Goal: Task Accomplishment & Management: Manage account settings

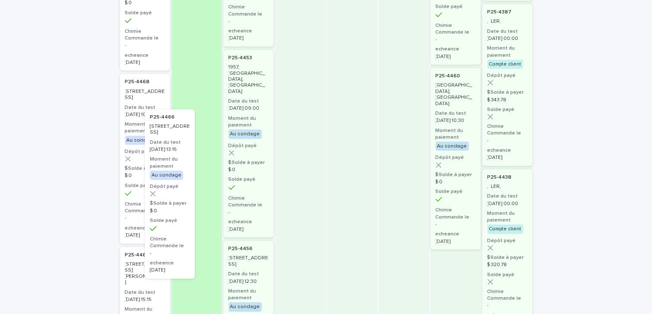
scroll to position [517, 0]
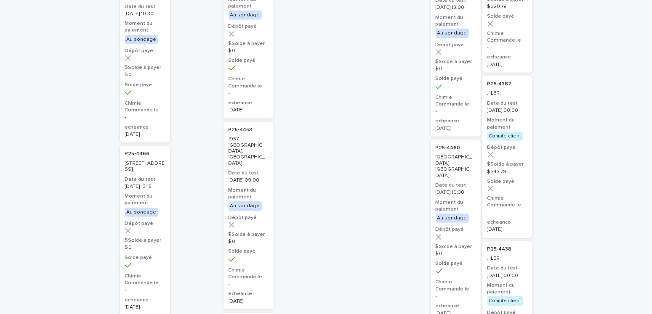
drag, startPoint x: 151, startPoint y: 149, endPoint x: 158, endPoint y: 128, distance: 21.6
click at [158, 146] on div "P25-4466 239, rue Maupassant, Dollard-Des-Ormeaux Date du test 2025-10-14 13:15…" at bounding box center [145, 231] width 50 height 170
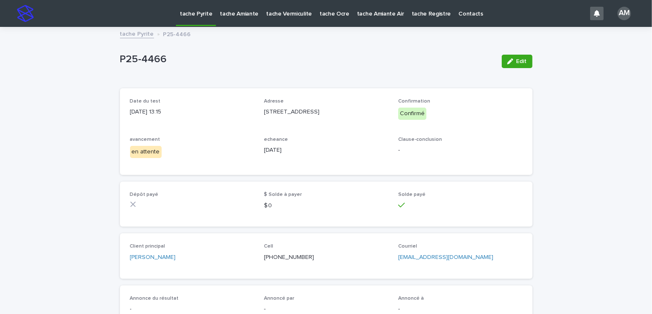
click at [137, 35] on link "tache Pyrite" at bounding box center [137, 34] width 34 height 10
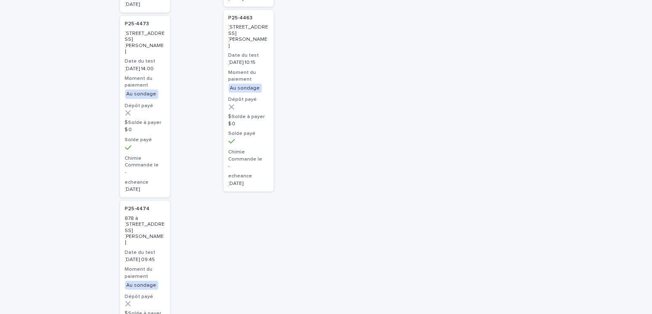
scroll to position [1172, 0]
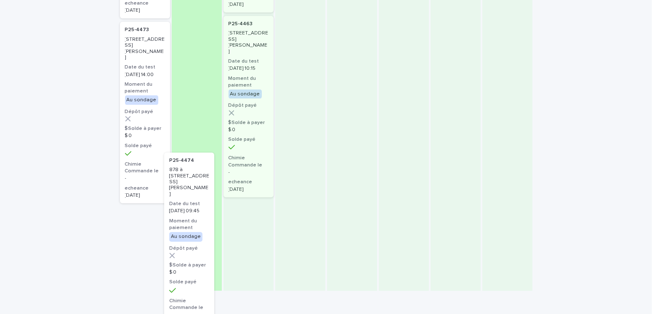
drag, startPoint x: 146, startPoint y: 205, endPoint x: 198, endPoint y: 193, distance: 53.1
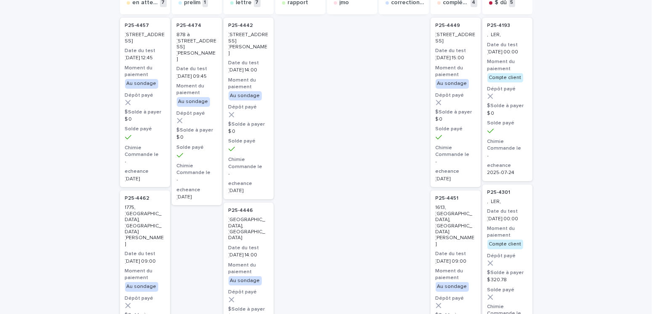
scroll to position [0, 0]
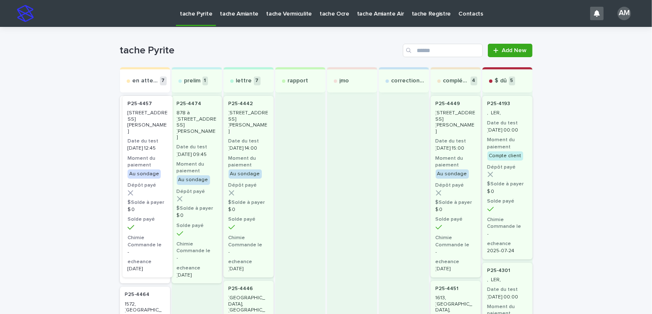
drag, startPoint x: 148, startPoint y: 196, endPoint x: 197, endPoint y: 196, distance: 49.2
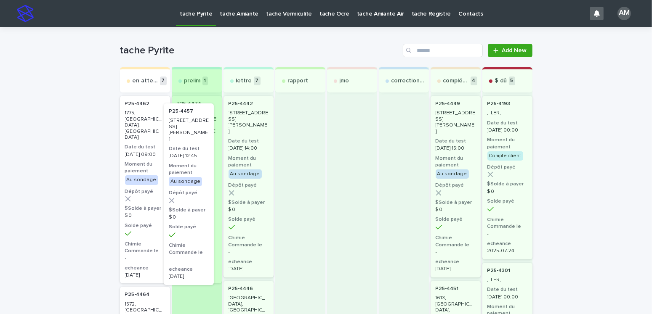
drag, startPoint x: 142, startPoint y: 170, endPoint x: 199, endPoint y: 179, distance: 57.8
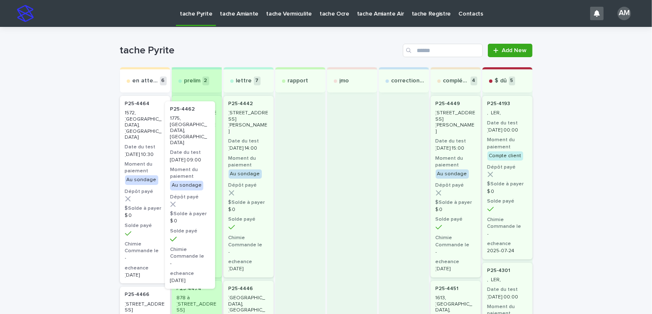
drag, startPoint x: 142, startPoint y: 170, endPoint x: 148, endPoint y: 165, distance: 7.5
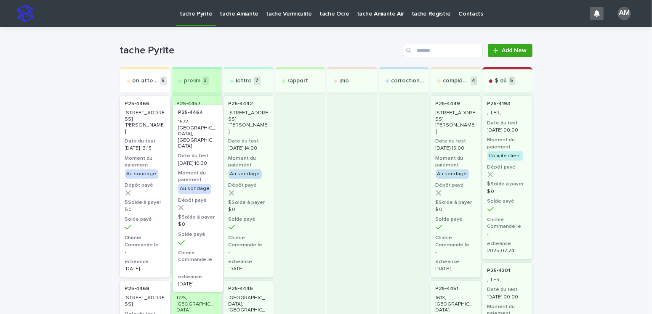
drag, startPoint x: 135, startPoint y: 165, endPoint x: 197, endPoint y: 175, distance: 62.5
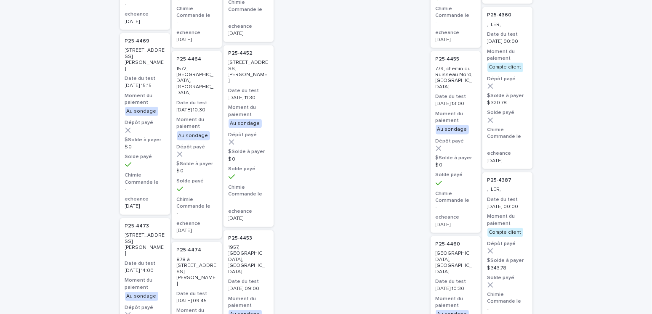
scroll to position [505, 0]
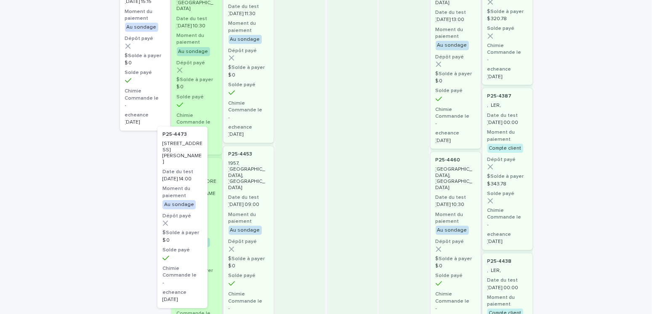
drag, startPoint x: 143, startPoint y: 277, endPoint x: 197, endPoint y: 277, distance: 54.7
click at [197, 277] on div "en attente 4 P25-4466 239, rue Maupassant, Dollard-Des-Ormeaux Date du test 202…" at bounding box center [326, 242] width 412 height 1360
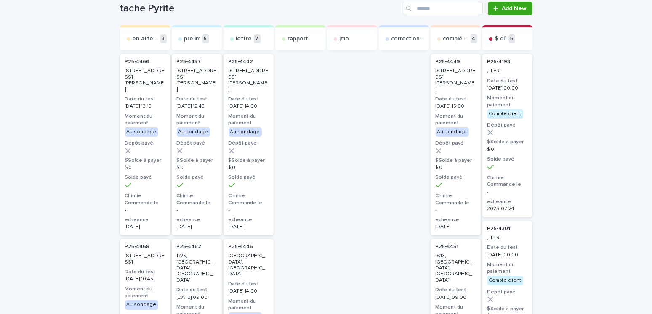
scroll to position [0, 0]
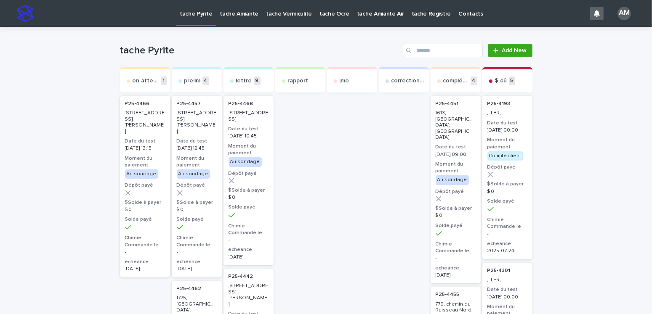
click at [139, 107] on p "P25-4466" at bounding box center [137, 104] width 25 height 6
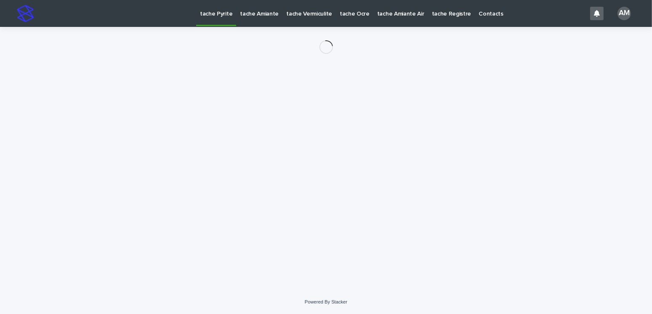
click at [156, 109] on div "Loading... Saving… Loading... Saving…" at bounding box center [326, 148] width 421 height 242
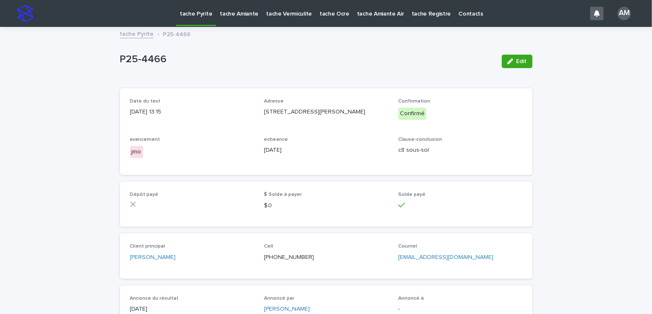
click at [131, 35] on link "tache Pyrite" at bounding box center [137, 34] width 34 height 10
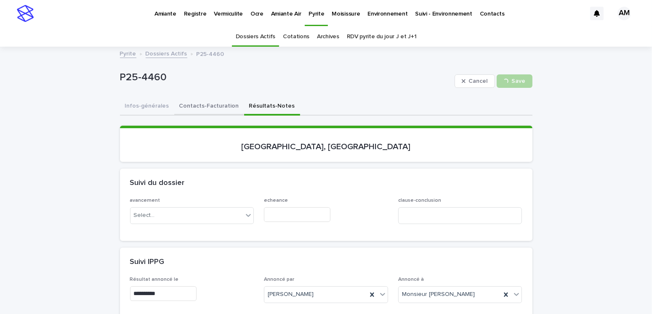
click at [179, 104] on button "Contacts-Facturation" at bounding box center [209, 107] width 70 height 18
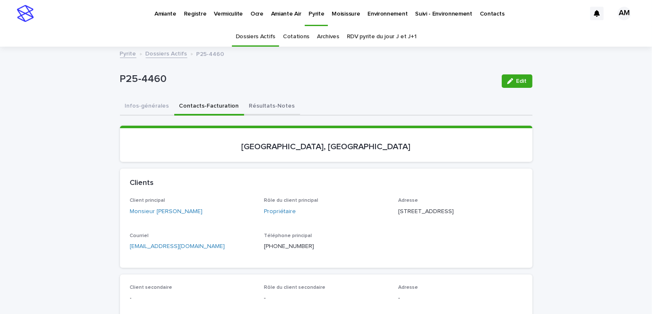
click at [261, 98] on button "Résultats-Notes" at bounding box center [272, 107] width 56 height 18
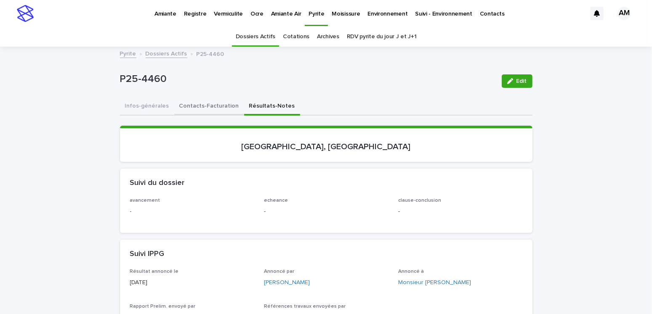
click at [203, 109] on button "Contacts-Facturation" at bounding box center [209, 107] width 70 height 18
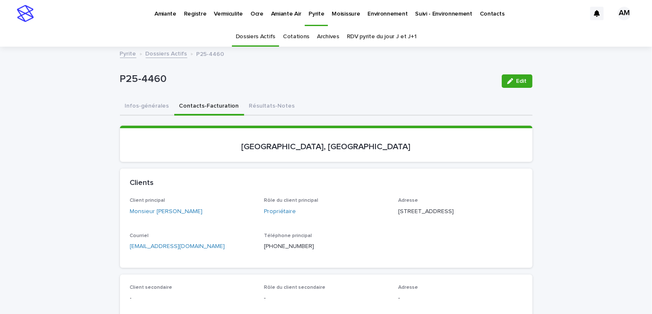
click at [207, 251] on p "cbissonnette@gnrcorbus.com" at bounding box center [192, 246] width 124 height 9
click at [206, 251] on p "cbissonnette@gnrcorbus.com" at bounding box center [192, 246] width 124 height 9
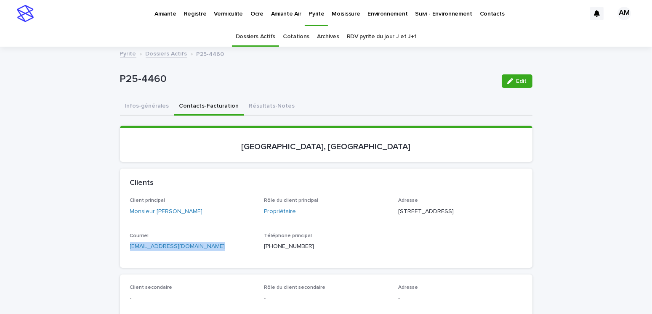
click at [166, 53] on link "Dossiers Actifs" at bounding box center [167, 53] width 42 height 10
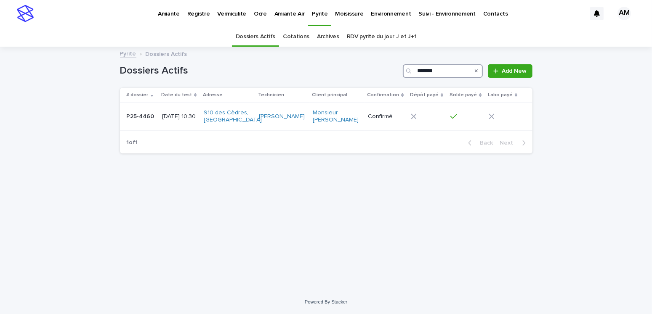
click at [442, 69] on input "*******" at bounding box center [443, 70] width 80 height 13
type input "*******"
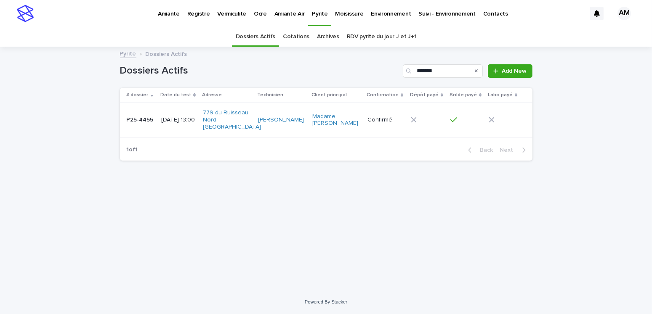
click at [168, 121] on p "2025-10-09 13:00" at bounding box center [178, 120] width 35 height 7
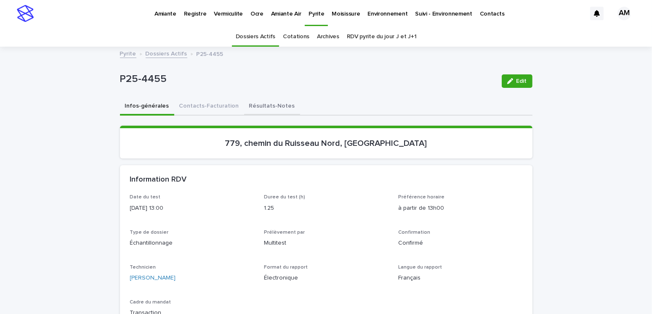
click at [261, 105] on button "Résultats-Notes" at bounding box center [272, 107] width 56 height 18
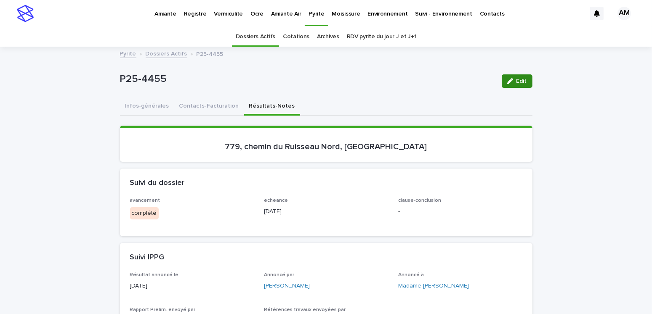
click at [518, 79] on span "Edit" at bounding box center [521, 81] width 11 height 6
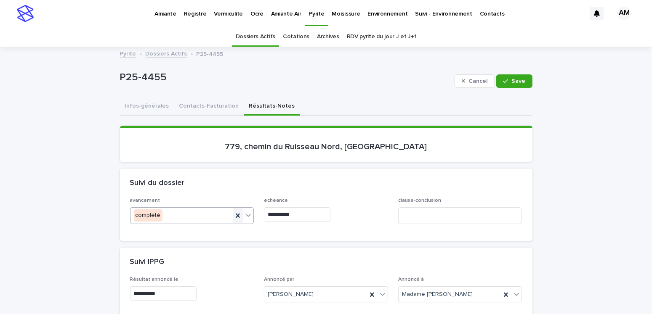
click at [236, 214] on icon at bounding box center [238, 216] width 4 height 4
click at [303, 214] on input "**********" at bounding box center [297, 214] width 66 height 15
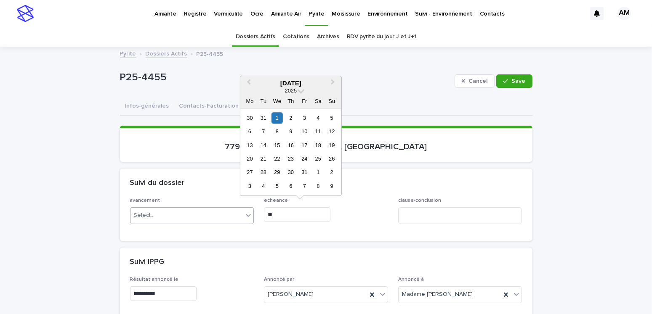
type input "*"
click at [333, 248] on div "Suivi IPPG" at bounding box center [326, 262] width 412 height 29
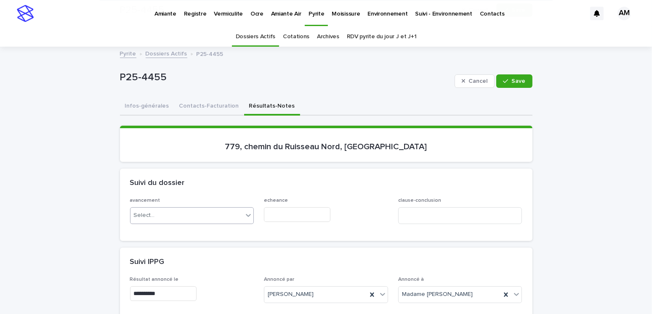
scroll to position [210, 0]
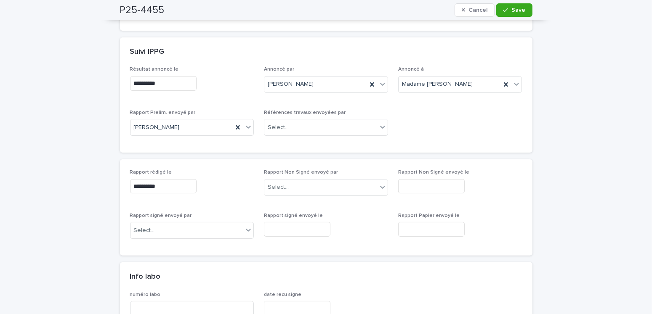
click at [304, 177] on div "Rapport Non Signé envoyé par Select..." at bounding box center [326, 186] width 124 height 33
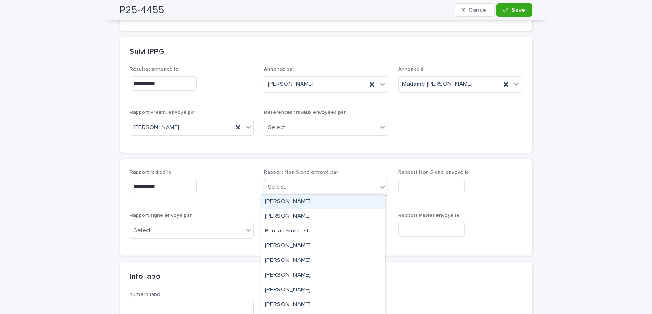
click at [302, 188] on div "Select..." at bounding box center [320, 188] width 113 height 14
click at [299, 202] on div "Amilie Mainville" at bounding box center [322, 202] width 123 height 15
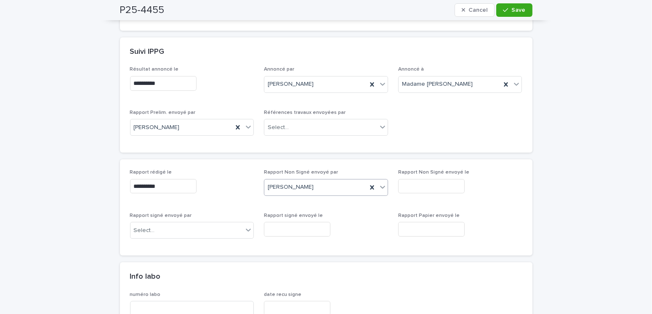
click at [425, 185] on input "text" at bounding box center [431, 186] width 66 height 15
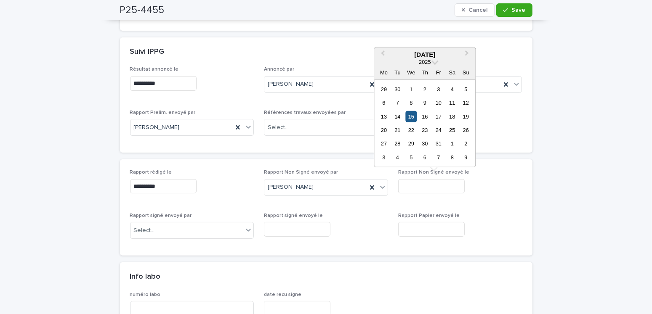
click at [413, 116] on div "15" at bounding box center [410, 116] width 11 height 11
type input "**********"
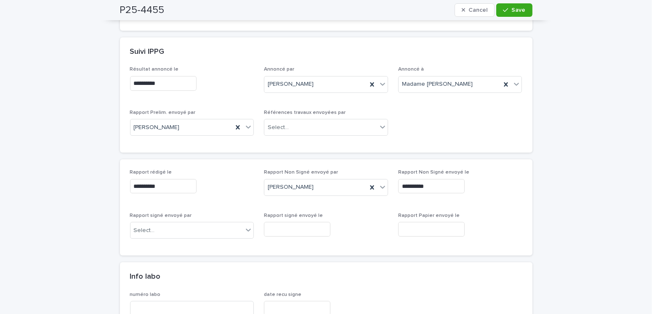
scroll to position [0, 0]
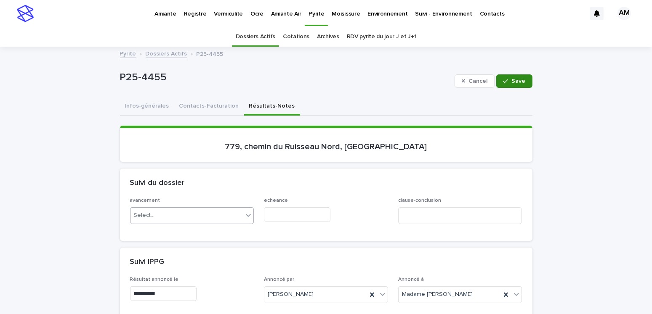
click at [512, 80] on span "Save" at bounding box center [519, 81] width 14 height 6
click at [202, 102] on button "Contacts-Facturation" at bounding box center [209, 107] width 70 height 18
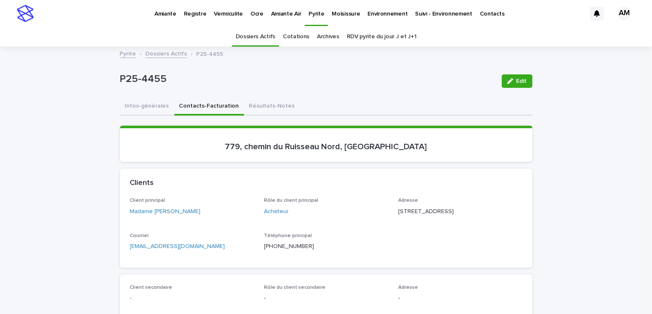
click at [192, 251] on p "garderie-eli@hotmail.fr" at bounding box center [192, 246] width 124 height 9
copy link "garderie-eli@hotmail.fr"
click at [266, 174] on div "Clients" at bounding box center [326, 183] width 412 height 29
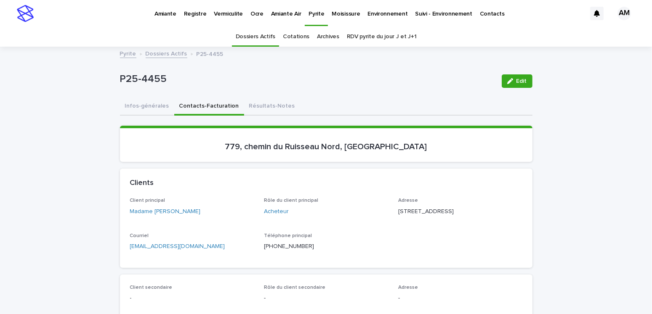
click at [154, 55] on link "Dossiers Actifs" at bounding box center [167, 53] width 42 height 10
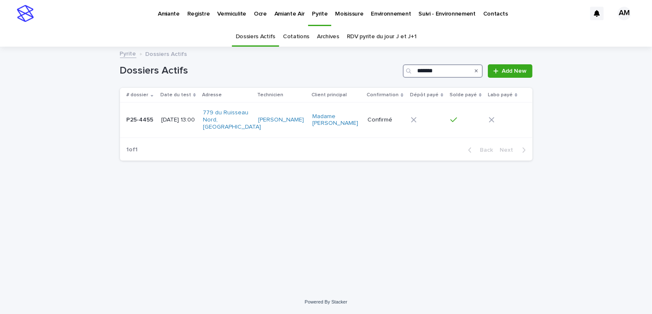
click at [446, 72] on input "*******" at bounding box center [443, 70] width 80 height 13
type input "*******"
click at [177, 115] on div "[DATE] 09:45" at bounding box center [180, 119] width 36 height 9
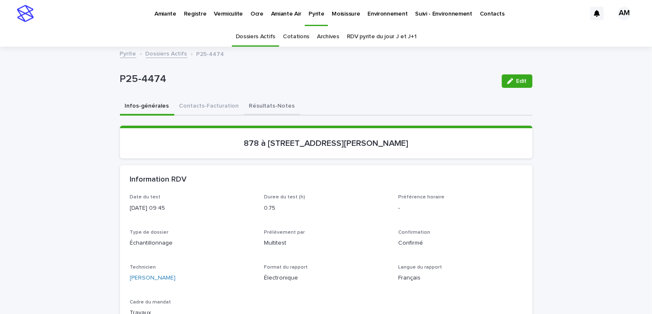
click at [258, 108] on button "Résultats-Notes" at bounding box center [272, 107] width 56 height 18
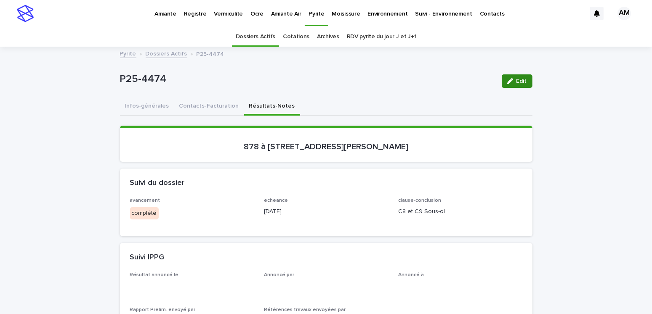
click at [521, 75] on button "Edit" at bounding box center [517, 80] width 31 height 13
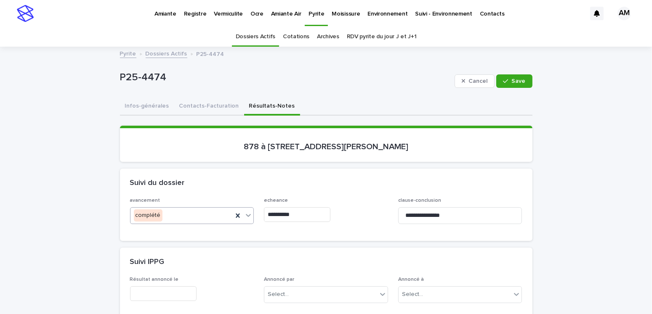
click at [187, 216] on div "complété" at bounding box center [181, 216] width 103 height 14
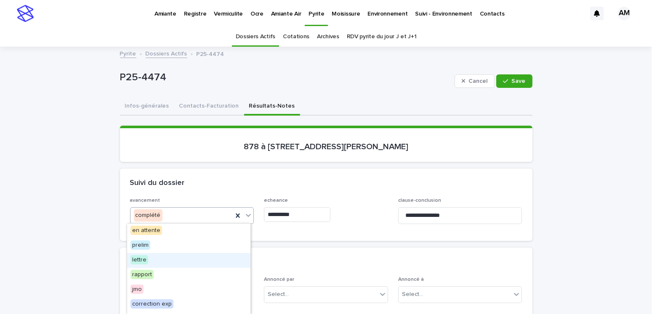
click at [147, 260] on div "lettre" at bounding box center [188, 260] width 123 height 15
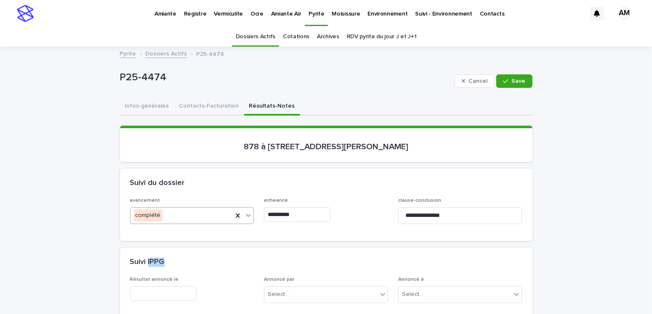
click at [147, 260] on h2 "Suivi IPPG" at bounding box center [147, 262] width 35 height 9
click at [307, 214] on input "**********" at bounding box center [297, 214] width 66 height 15
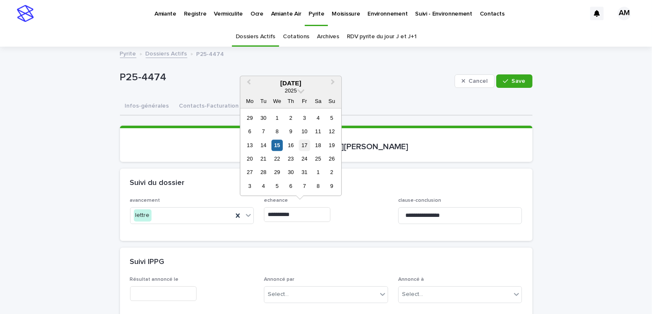
click at [303, 145] on div "17" at bounding box center [304, 145] width 11 height 11
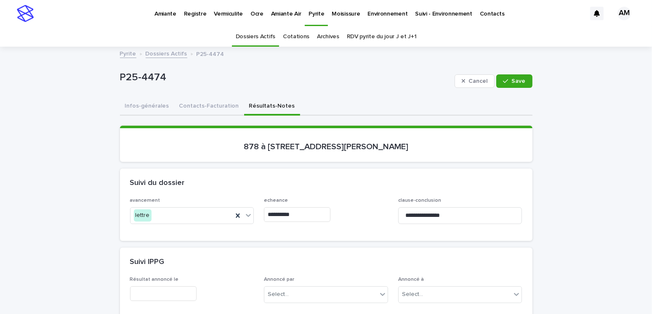
type input "**********"
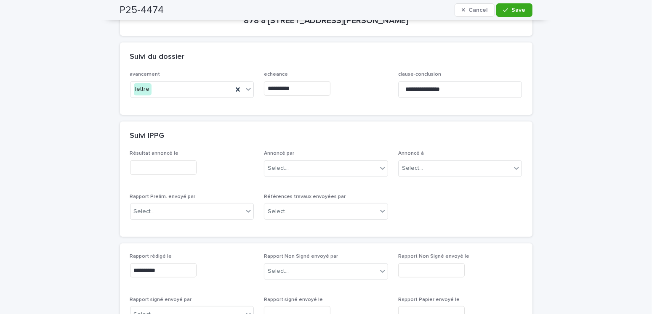
click at [161, 161] on input "text" at bounding box center [163, 167] width 66 height 15
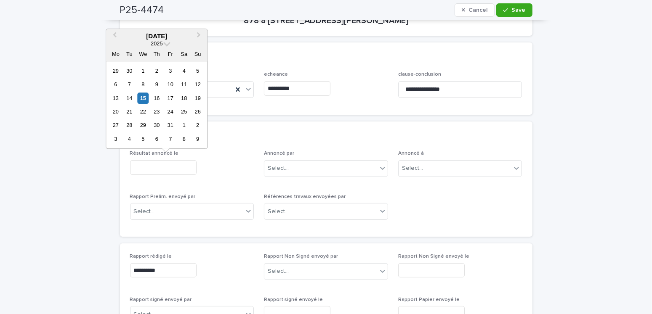
click at [252, 128] on div "Suivi IPPG" at bounding box center [326, 136] width 412 height 29
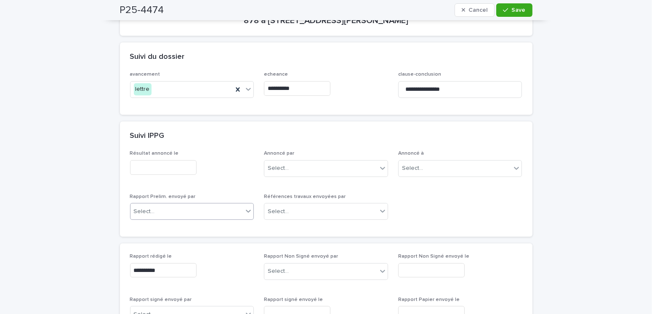
click at [165, 209] on div "Select..." at bounding box center [186, 212] width 113 height 14
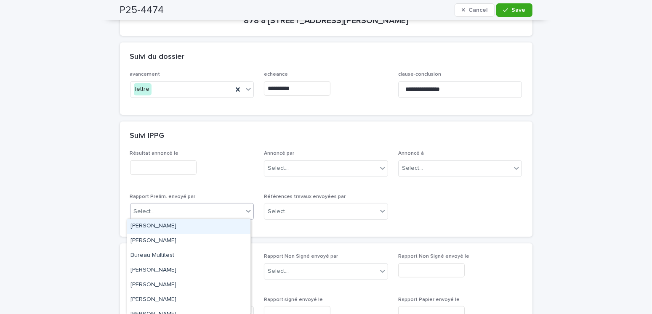
click at [154, 228] on div "Amilie Mainville" at bounding box center [188, 226] width 123 height 15
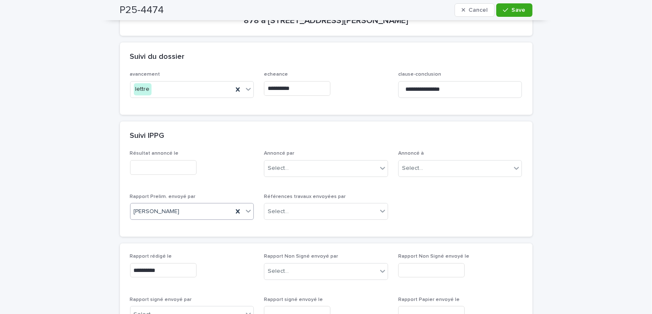
click at [167, 165] on input "text" at bounding box center [163, 167] width 66 height 15
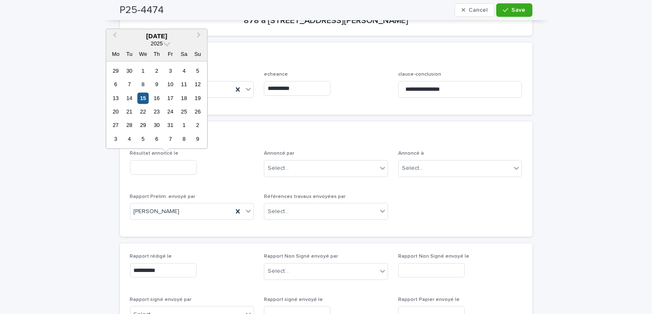
click at [141, 98] on div "15" at bounding box center [142, 98] width 11 height 11
type input "**********"
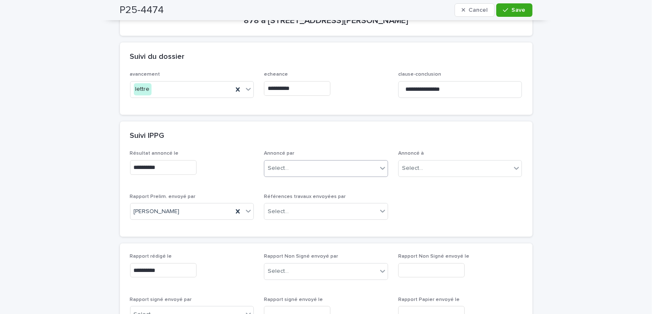
click at [297, 165] on div "Select..." at bounding box center [320, 169] width 113 height 14
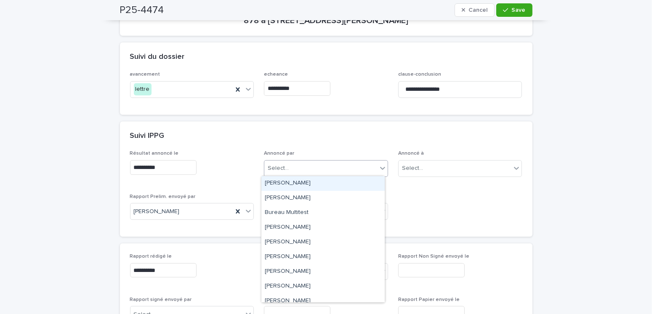
click at [350, 142] on div "Suivi IPPG" at bounding box center [326, 136] width 412 height 29
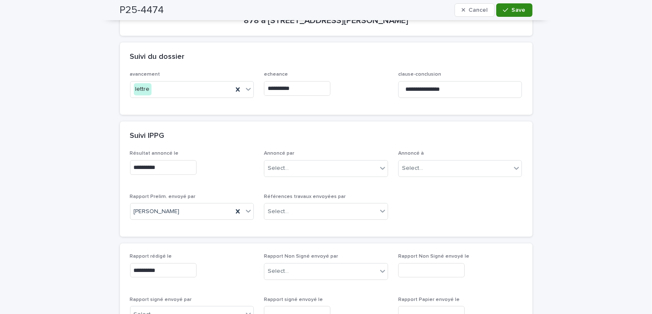
click at [513, 12] on span "Save" at bounding box center [519, 10] width 14 height 6
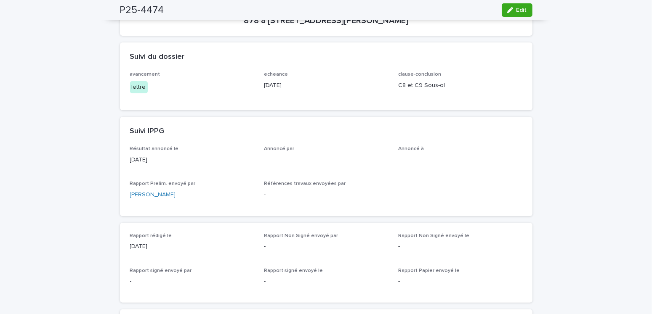
scroll to position [0, 0]
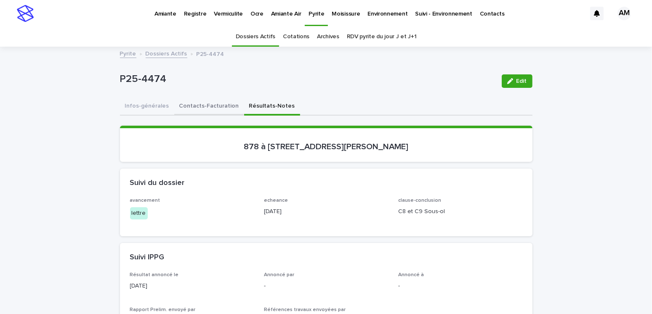
click at [215, 103] on button "Contacts-Facturation" at bounding box center [209, 107] width 70 height 18
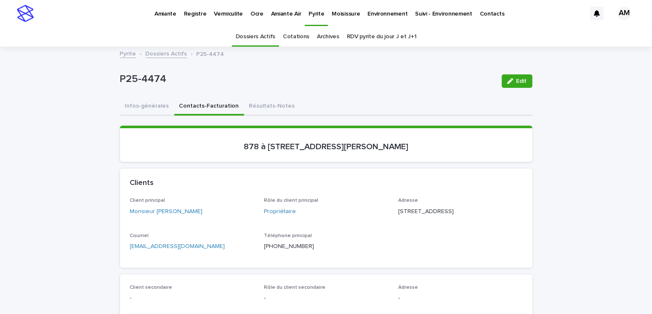
scroll to position [84, 0]
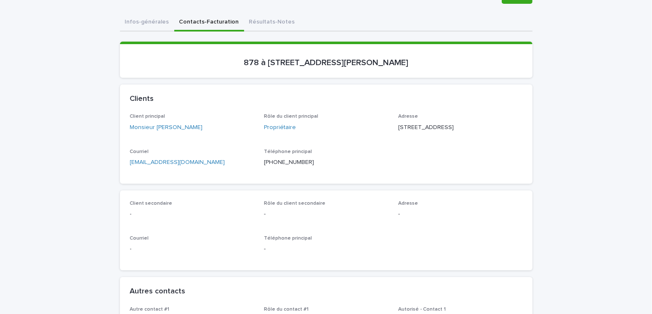
click at [184, 167] on p "navire9@gmail.com" at bounding box center [192, 162] width 124 height 9
click at [182, 167] on p "navire9@gmail.com" at bounding box center [192, 162] width 124 height 9
click at [181, 167] on p "navire9@gmail.com" at bounding box center [192, 162] width 124 height 9
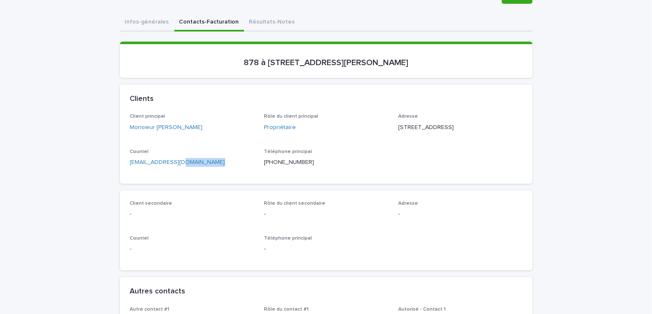
click at [187, 167] on p "navire9@gmail.com" at bounding box center [192, 162] width 124 height 9
click at [218, 207] on p "Client secondaire" at bounding box center [192, 204] width 124 height 6
click at [267, 19] on button "Résultats-Notes" at bounding box center [272, 23] width 56 height 18
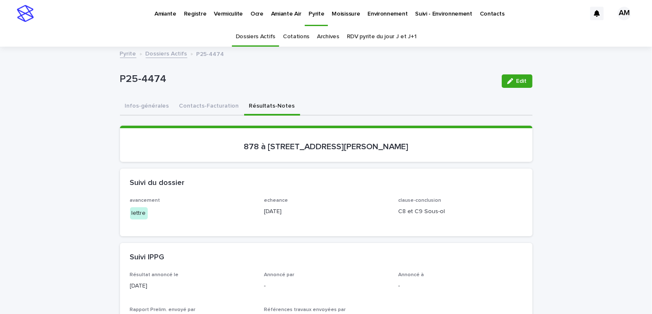
scroll to position [42, 0]
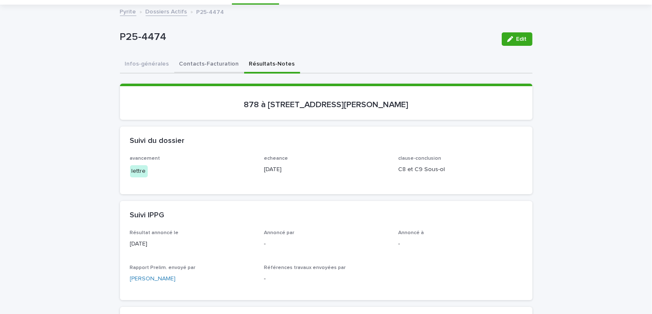
click at [194, 63] on button "Contacts-Facturation" at bounding box center [209, 65] width 70 height 18
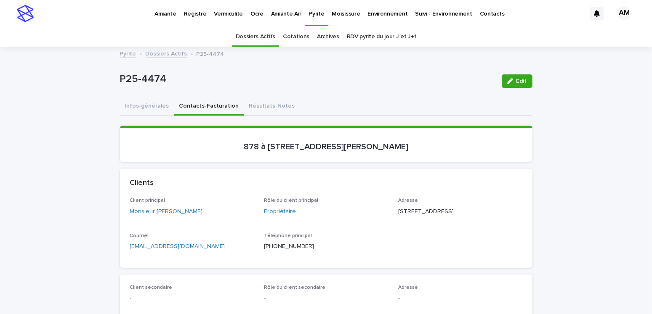
click at [170, 51] on link "Dossiers Actifs" at bounding box center [167, 53] width 42 height 10
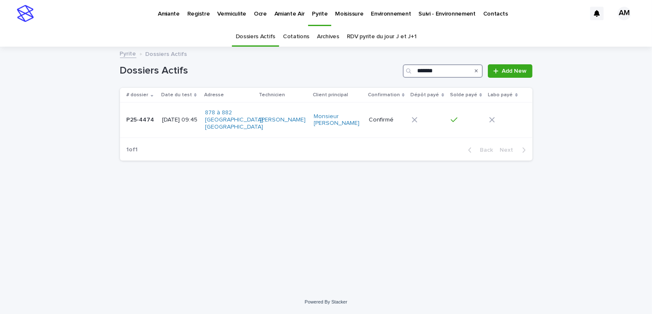
click at [444, 72] on input "*******" at bounding box center [443, 70] width 80 height 13
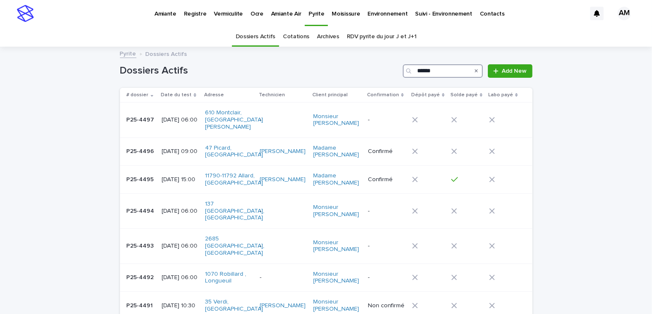
type input "*******"
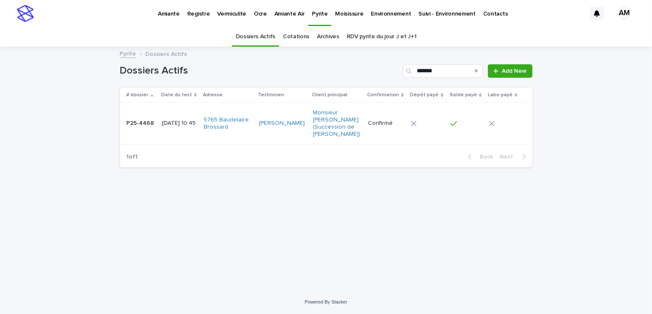
click at [178, 123] on div "[DATE] 10:45" at bounding box center [179, 122] width 35 height 9
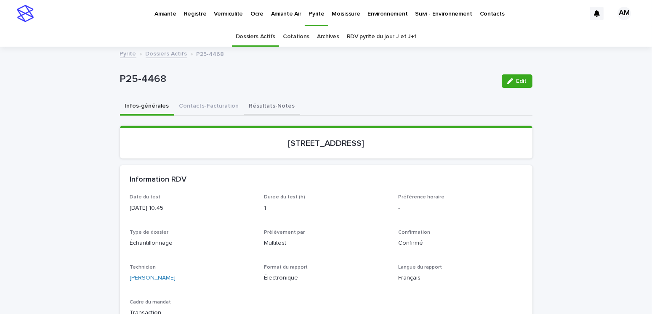
click at [267, 105] on button "Résultats-Notes" at bounding box center [272, 107] width 56 height 18
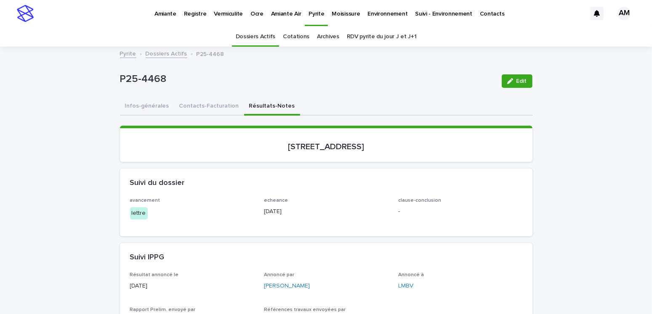
click at [124, 54] on link "Pyrite" at bounding box center [128, 53] width 16 height 10
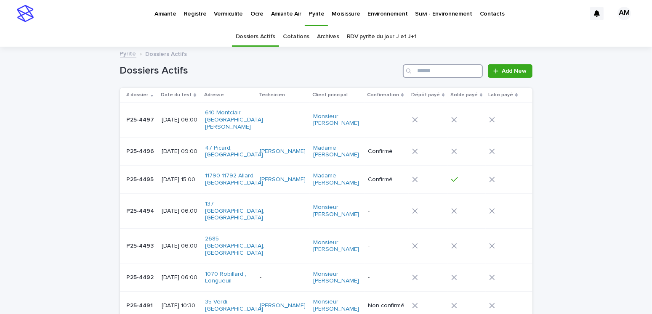
click at [447, 71] on input "Search" at bounding box center [443, 70] width 80 height 13
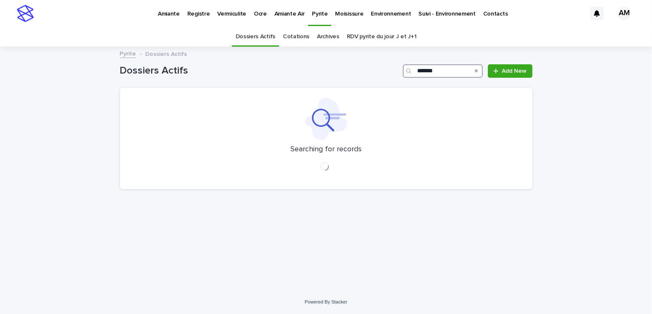
type input "********"
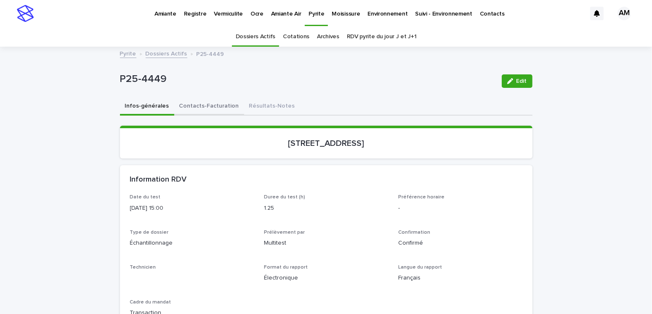
click at [212, 104] on button "Contacts-Facturation" at bounding box center [209, 107] width 70 height 18
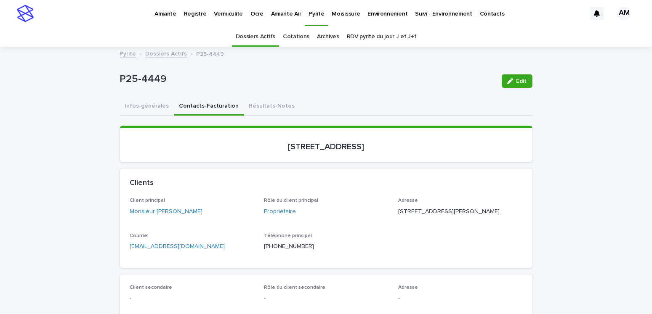
click at [167, 52] on link "Dossiers Actifs" at bounding box center [167, 53] width 42 height 10
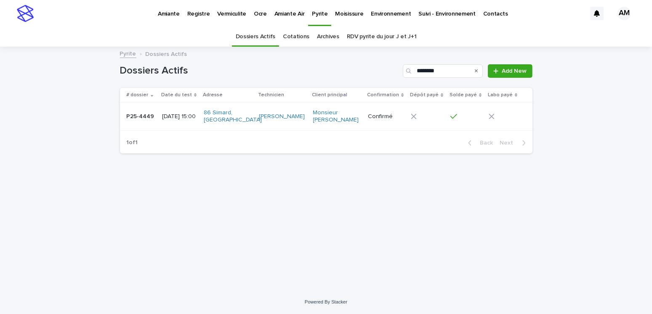
click at [132, 55] on link "Pyrite" at bounding box center [128, 53] width 16 height 10
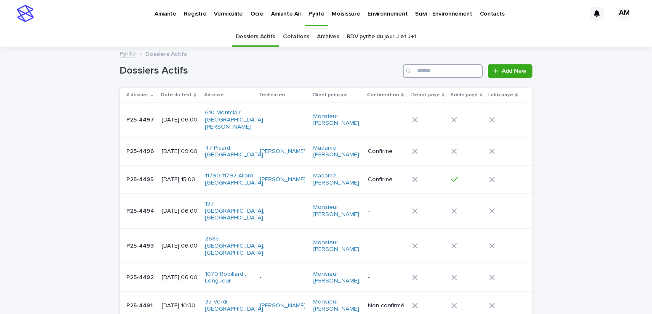
click at [426, 72] on input "Search" at bounding box center [443, 70] width 80 height 13
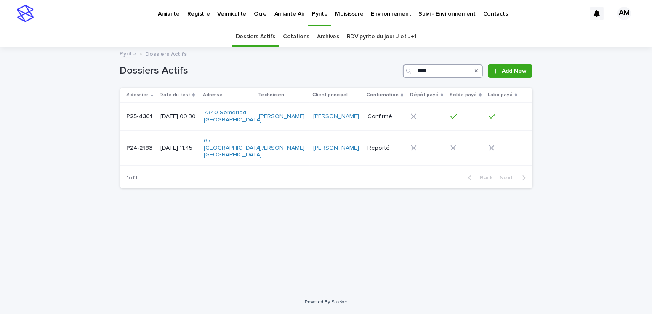
type input "****"
click at [372, 37] on link "RDV pyrite du jour J et J+1" at bounding box center [382, 37] width 70 height 20
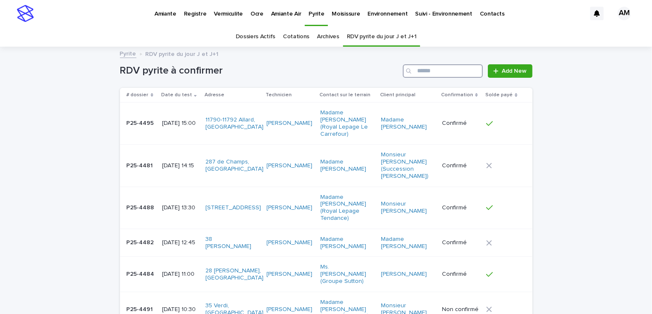
click at [429, 69] on input "Search" at bounding box center [443, 70] width 80 height 13
type input "********"
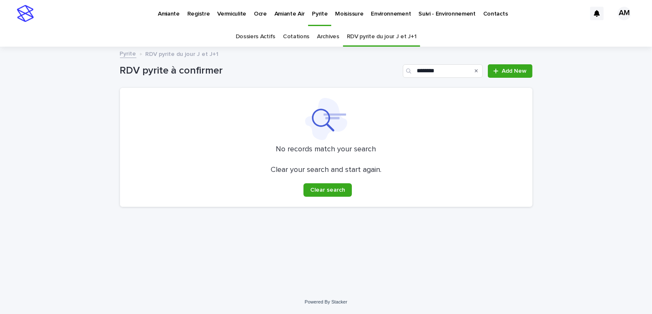
click at [261, 36] on link "Dossiers Actifs" at bounding box center [256, 37] width 40 height 20
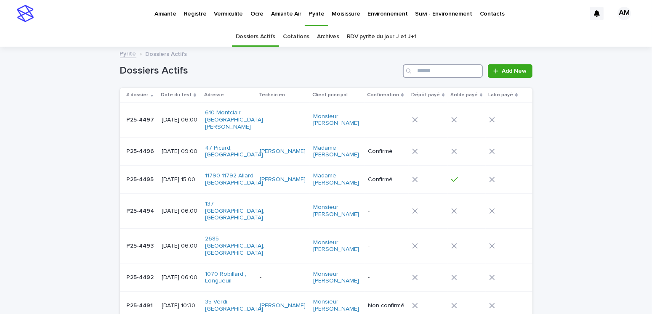
click at [428, 69] on input "Search" at bounding box center [443, 70] width 80 height 13
type input "*******"
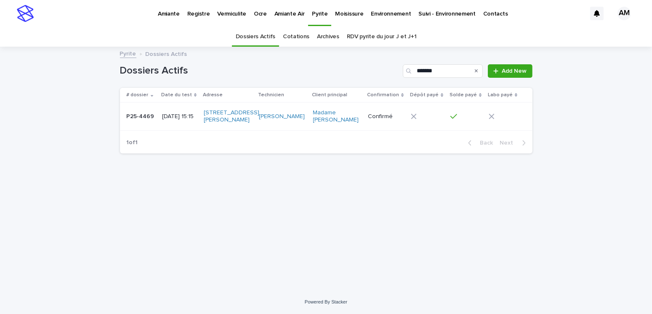
click at [172, 112] on div "[DATE] 15:15" at bounding box center [179, 116] width 35 height 9
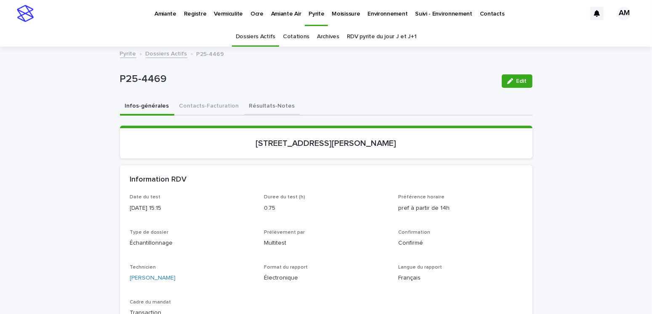
click at [263, 103] on button "Résultats-Notes" at bounding box center [272, 107] width 56 height 18
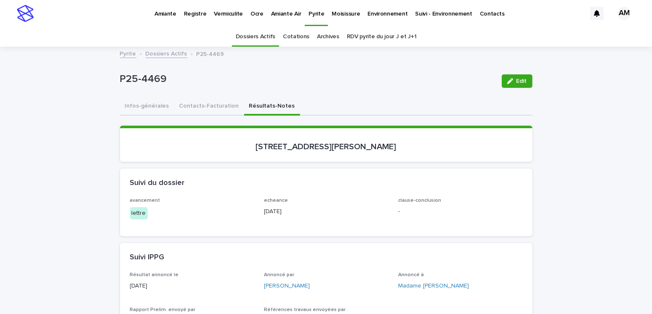
click at [162, 51] on link "Dossiers Actifs" at bounding box center [167, 53] width 42 height 10
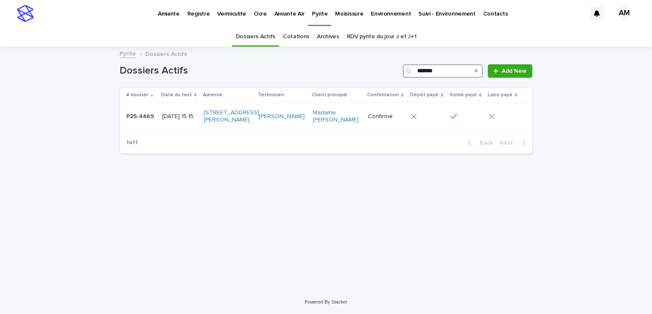
click at [445, 70] on input "*******" at bounding box center [443, 70] width 80 height 13
type input "*******"
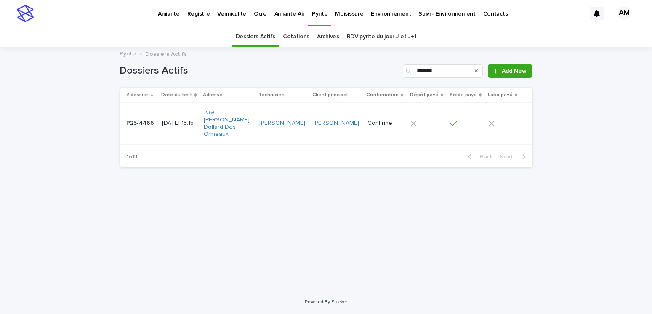
click at [171, 120] on p "[DATE] 13:15" at bounding box center [179, 123] width 35 height 7
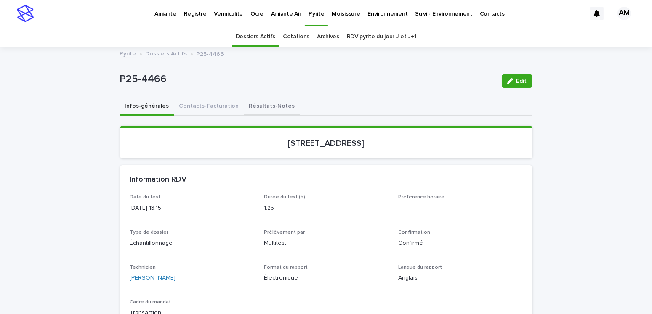
click at [260, 103] on button "Résultats-Notes" at bounding box center [272, 107] width 56 height 18
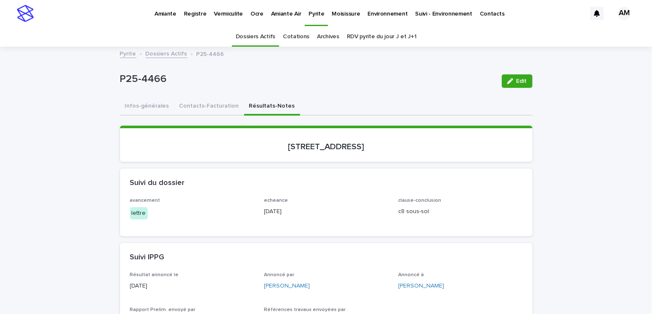
click at [163, 53] on link "Dossiers Actifs" at bounding box center [167, 53] width 42 height 10
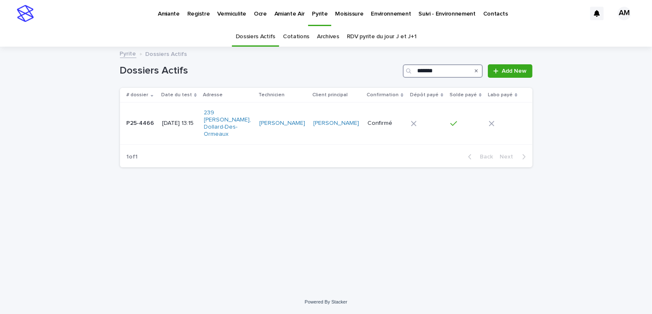
click at [443, 68] on input "*******" at bounding box center [443, 70] width 80 height 13
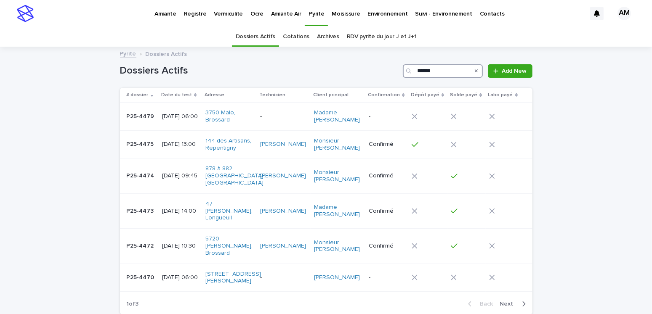
type input "*******"
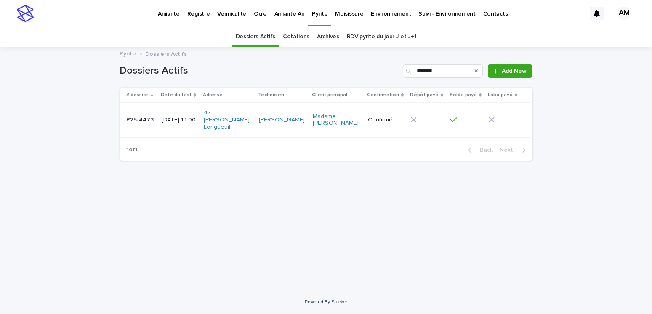
click at [180, 117] on p "[DATE] 14:00" at bounding box center [179, 120] width 35 height 7
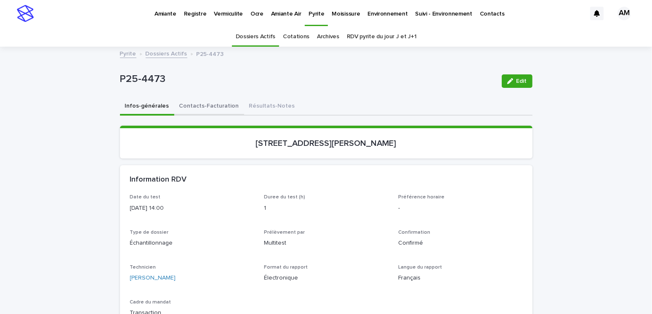
click at [211, 104] on button "Contacts-Facturation" at bounding box center [209, 107] width 70 height 18
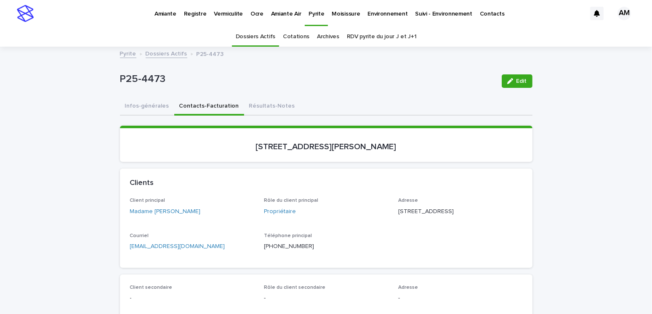
click at [200, 251] on p "suzannelahaie9@gmail.com" at bounding box center [192, 246] width 124 height 9
click at [203, 251] on p "suzannelahaie9@gmail.com" at bounding box center [192, 246] width 124 height 9
click at [200, 251] on p "suzannelahaie9@gmail.com" at bounding box center [192, 246] width 124 height 9
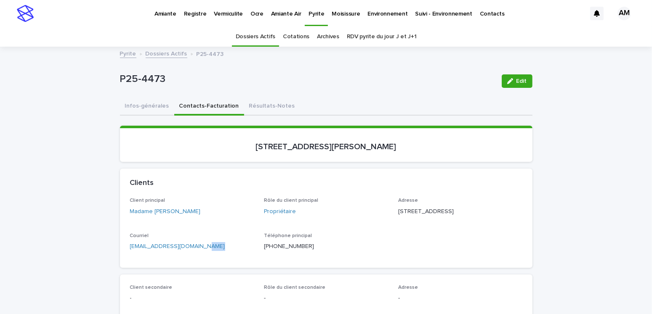
click at [200, 251] on p "suzannelahaie9@gmail.com" at bounding box center [192, 246] width 124 height 9
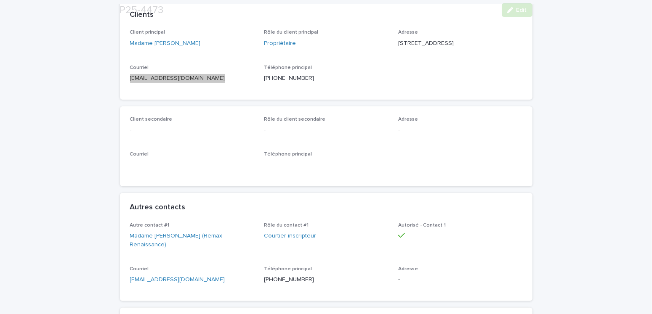
scroll to position [337, 0]
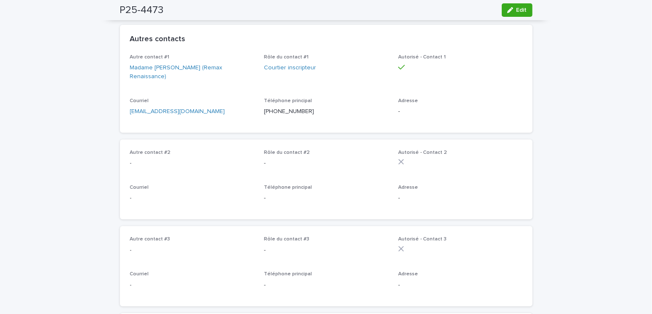
click at [215, 109] on p "nancy.duval@remax-quebec.com" at bounding box center [192, 111] width 124 height 9
copy link "nancy.duval@remax-quebec.com"
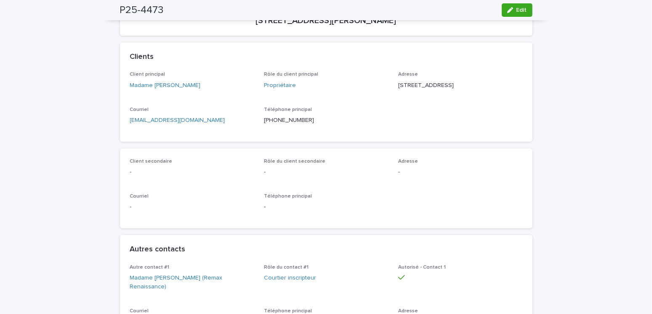
scroll to position [0, 0]
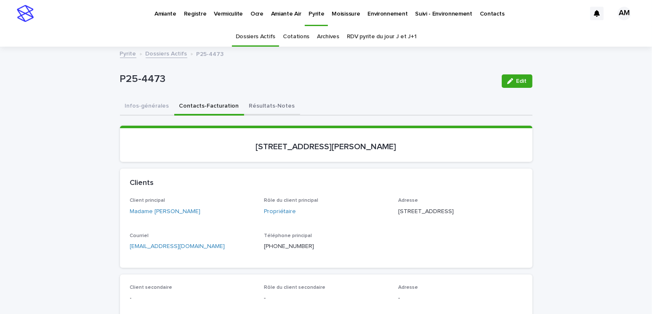
click at [264, 98] on button "Résultats-Notes" at bounding box center [272, 107] width 56 height 18
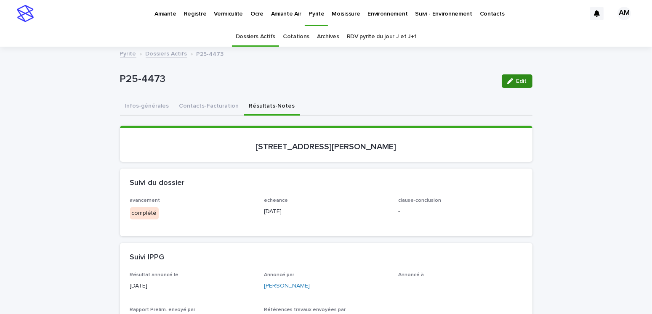
click at [516, 83] on span "Edit" at bounding box center [521, 81] width 11 height 6
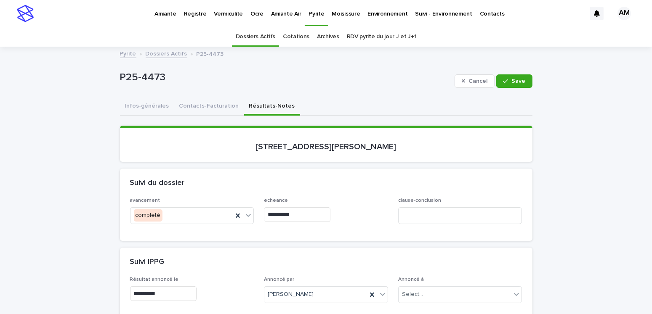
scroll to position [126, 0]
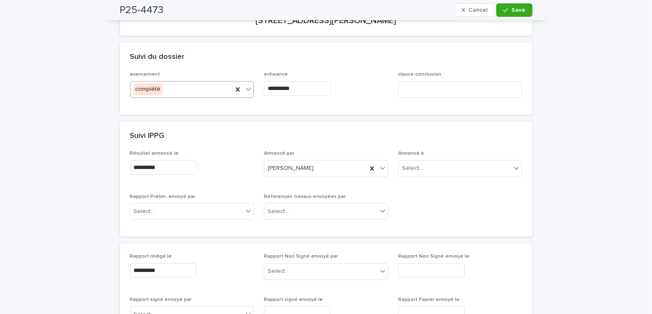
click at [172, 88] on div "complété" at bounding box center [181, 89] width 103 height 14
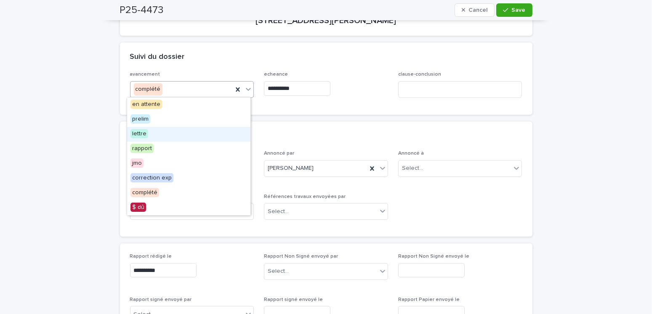
click at [141, 133] on span "lettre" at bounding box center [139, 133] width 18 height 9
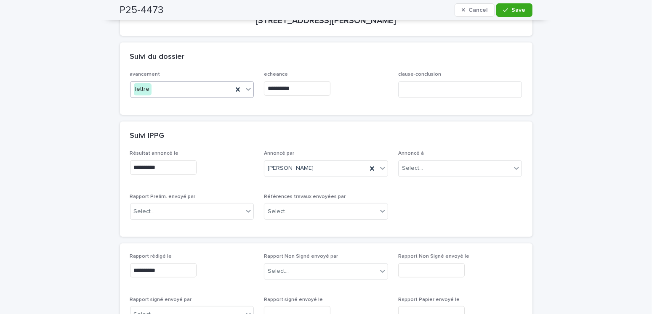
click at [286, 88] on input "**********" at bounding box center [297, 88] width 66 height 15
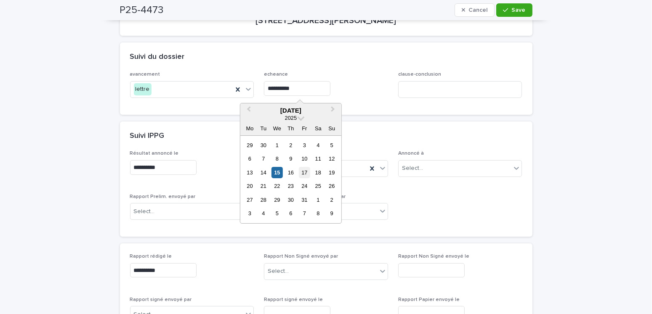
click at [301, 171] on div "17" at bounding box center [304, 172] width 11 height 11
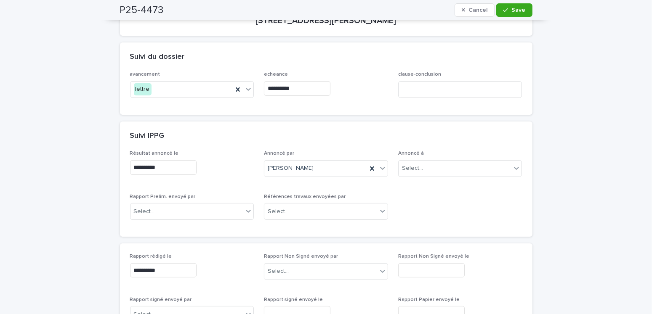
type input "**********"
click at [159, 218] on div "Select..." at bounding box center [192, 211] width 124 height 17
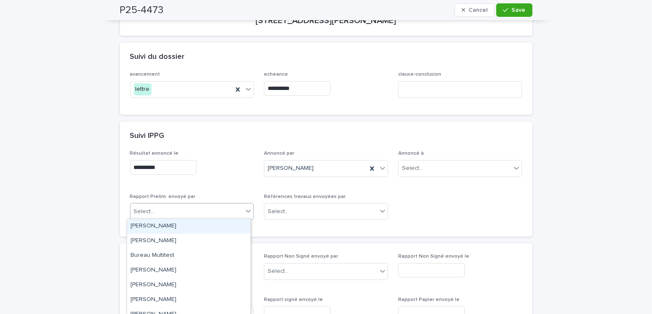
click at [157, 223] on div "Amilie Mainville" at bounding box center [188, 226] width 123 height 15
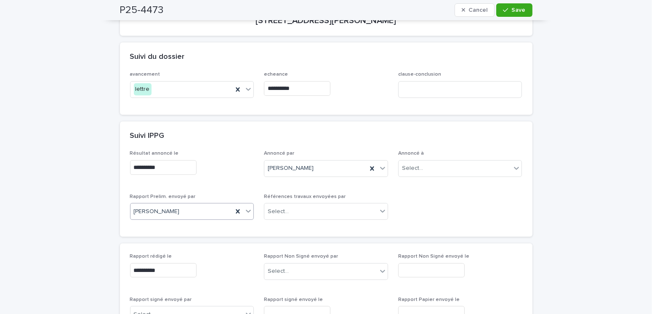
scroll to position [42, 0]
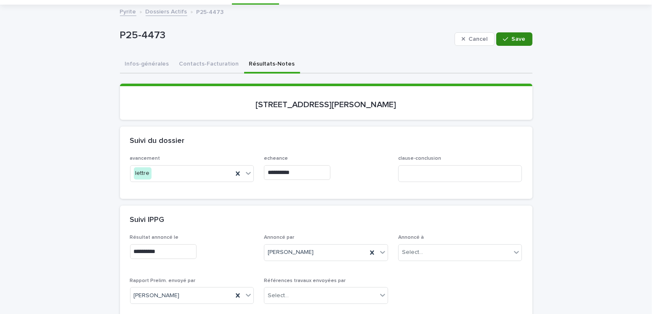
click at [502, 42] on button "Save" at bounding box center [514, 38] width 36 height 13
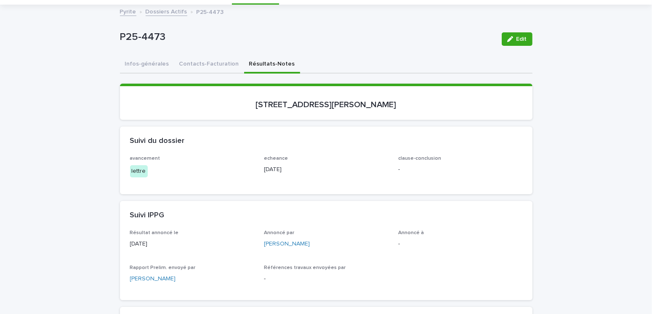
scroll to position [0, 0]
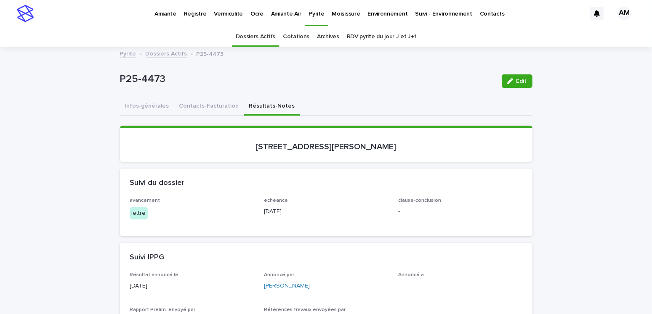
click at [159, 53] on link "Dossiers Actifs" at bounding box center [167, 53] width 42 height 10
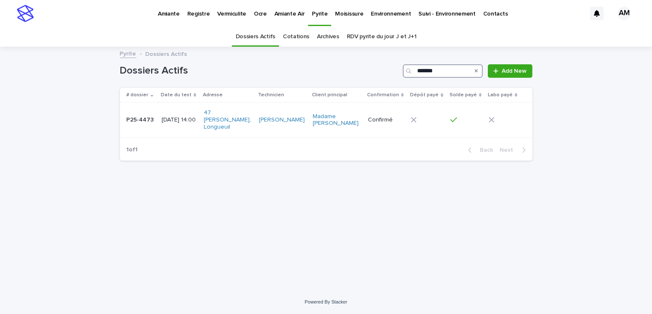
click at [449, 70] on input "*******" at bounding box center [443, 70] width 80 height 13
type input "*******"
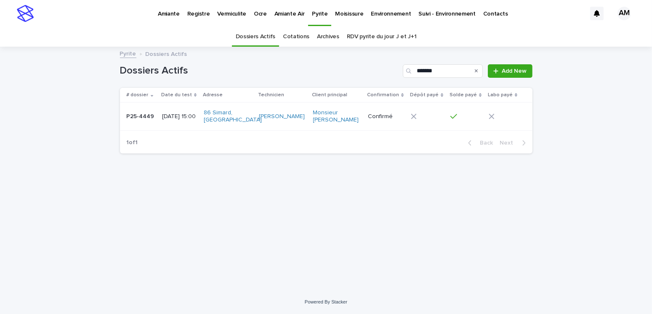
click at [180, 115] on p "2025-10-09 15:00" at bounding box center [179, 116] width 35 height 7
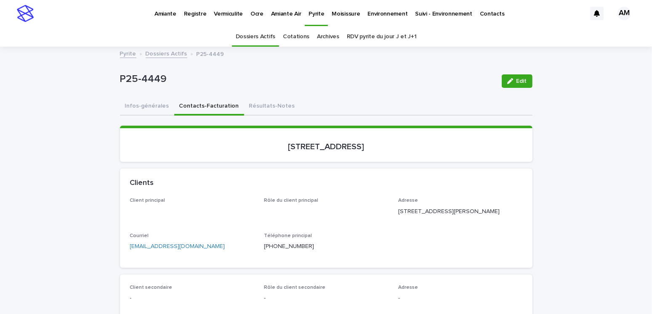
click at [204, 104] on button "Contacts-Facturation" at bounding box center [209, 107] width 70 height 18
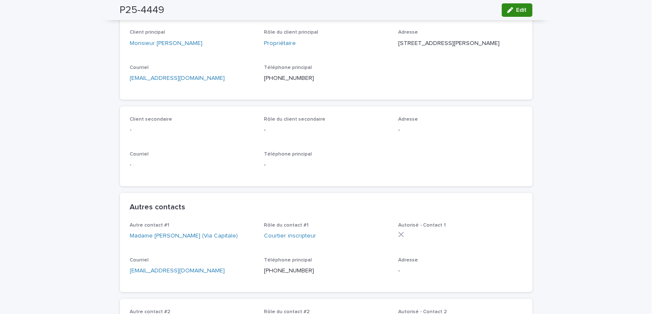
click at [521, 10] on span "Edit" at bounding box center [521, 10] width 11 height 6
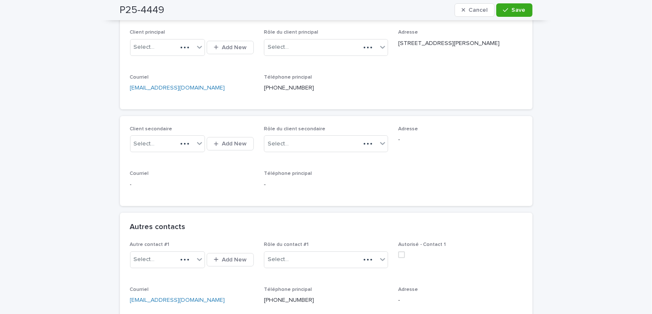
click at [398, 242] on div "Autres contacts" at bounding box center [326, 227] width 412 height 29
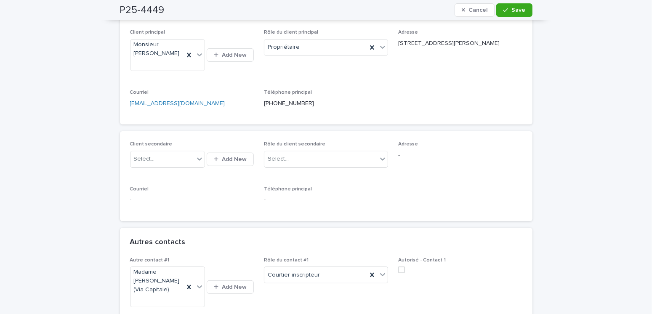
click at [399, 271] on span at bounding box center [401, 270] width 7 height 7
click at [503, 9] on icon "button" at bounding box center [505, 10] width 5 height 6
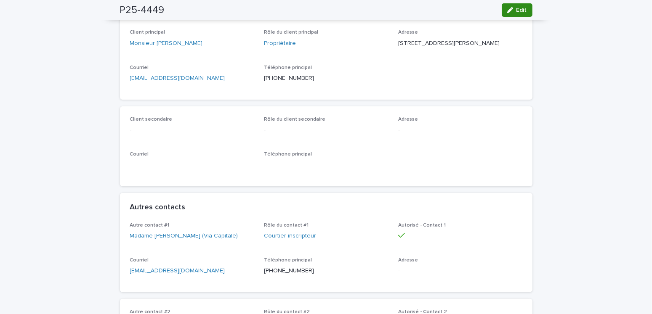
click at [507, 11] on icon "button" at bounding box center [510, 10] width 6 height 6
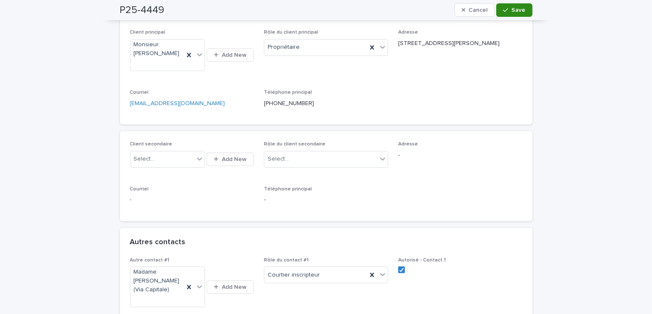
click at [512, 11] on span "Save" at bounding box center [519, 10] width 14 height 6
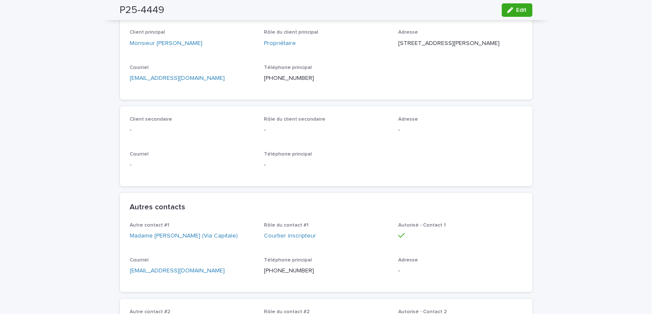
click at [512, 11] on div "button" at bounding box center [511, 10] width 9 height 6
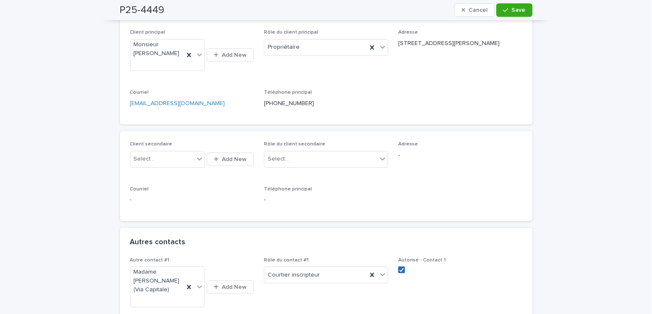
click at [399, 270] on polyline at bounding box center [401, 269] width 4 height 3
click at [506, 12] on div "button" at bounding box center [507, 10] width 8 height 6
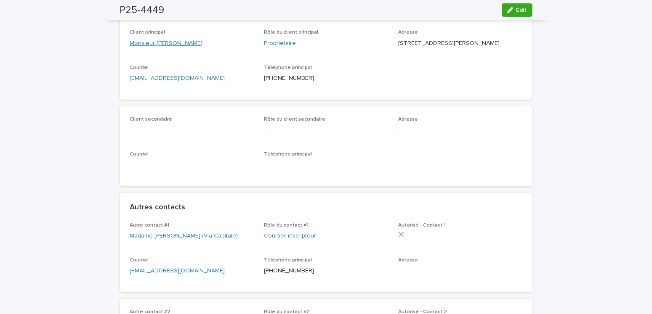
click at [167, 44] on link "Monsieur Jean-Pierre Desy" at bounding box center [166, 43] width 73 height 9
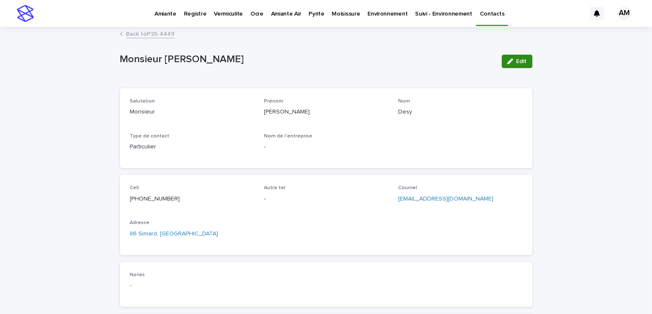
click at [511, 64] on button "Edit" at bounding box center [517, 61] width 31 height 13
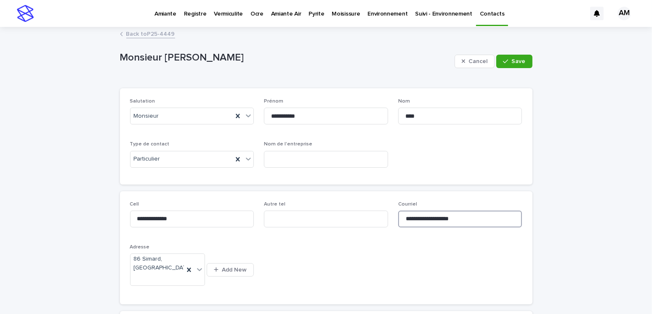
click at [465, 219] on input "**********" at bounding box center [460, 219] width 124 height 17
type input "**********"
click at [505, 55] on button "Save" at bounding box center [514, 61] width 36 height 13
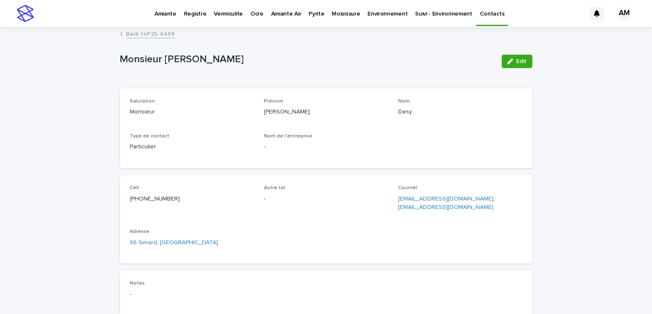
click at [519, 198] on div "Cell (450) 581-7459 Autre tel - Courriel jeepeelo@hotmail.com ; info@soniarodri…" at bounding box center [326, 219] width 412 height 89
copy p "jeepeelo@hotmail.com ; info@soniarodrigues.ca"
click at [145, 33] on link "Back to P25-4449" at bounding box center [150, 34] width 49 height 10
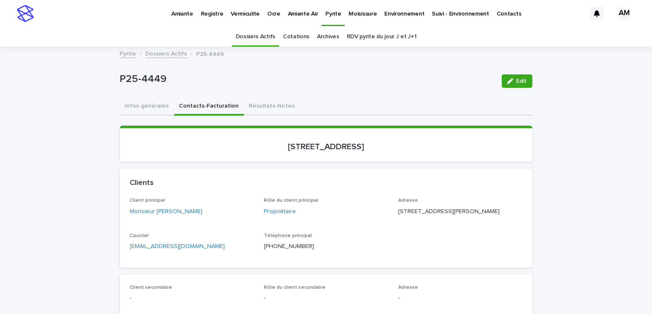
scroll to position [27, 0]
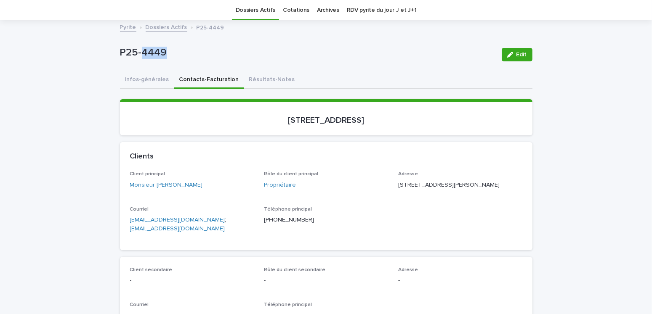
click at [149, 29] on link "Dossiers Actifs" at bounding box center [167, 27] width 42 height 10
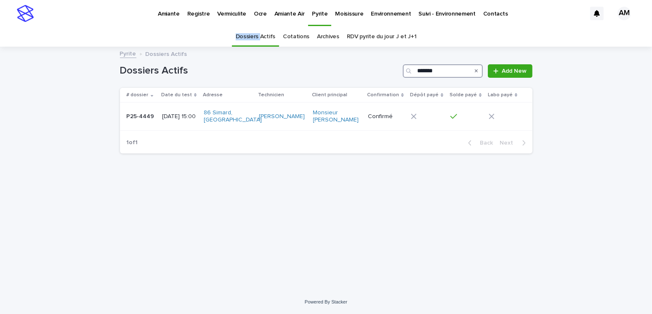
click at [448, 70] on input "*******" at bounding box center [443, 70] width 80 height 13
type input "*******"
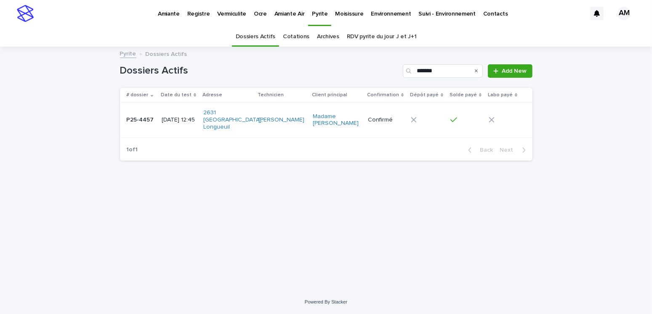
click at [166, 121] on div "[DATE] 12:45" at bounding box center [179, 120] width 35 height 14
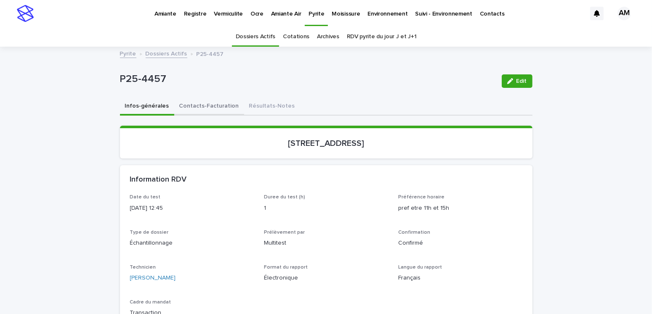
click at [207, 104] on button "Contacts-Facturation" at bounding box center [209, 107] width 70 height 18
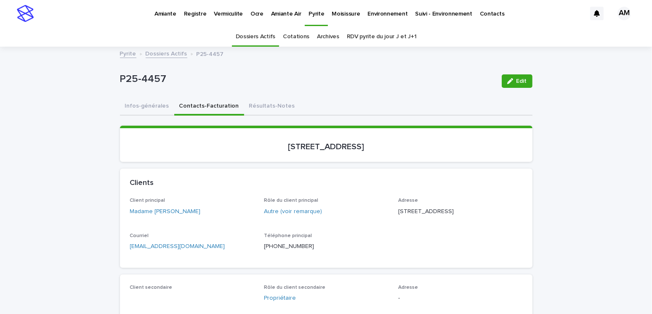
click at [202, 251] on p "isaprovencher@hotmail.com" at bounding box center [192, 246] width 124 height 9
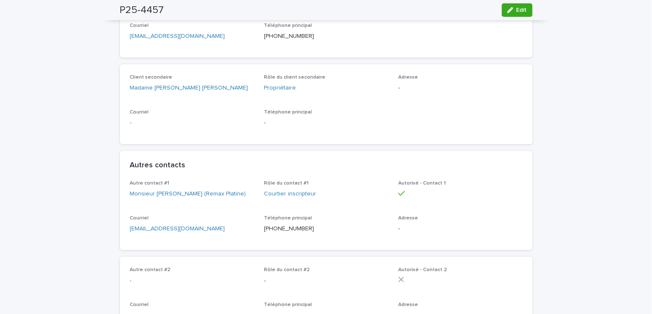
click at [197, 234] on p "info@matthewduvell.com" at bounding box center [192, 229] width 124 height 9
click at [195, 234] on p "info@matthewduvell.com" at bounding box center [192, 229] width 124 height 9
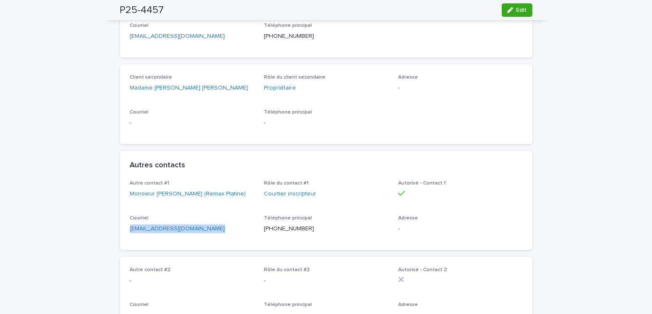
copy link "info@matthewduvell.com"
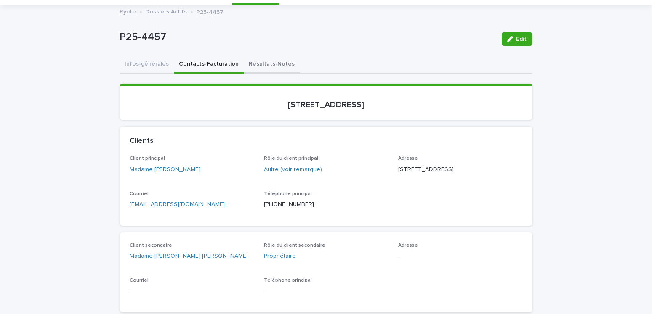
drag, startPoint x: 259, startPoint y: 63, endPoint x: 268, endPoint y: 68, distance: 10.0
click at [259, 63] on button "Résultats-Notes" at bounding box center [272, 65] width 56 height 18
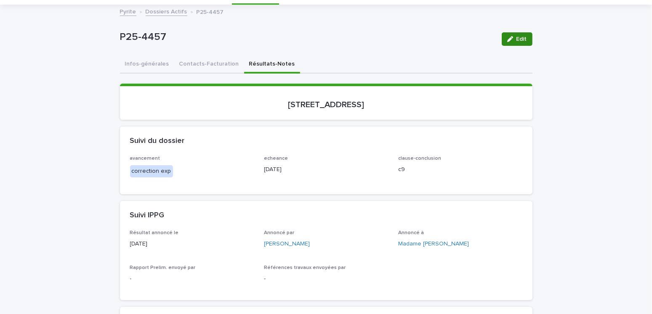
click at [512, 40] on div "button" at bounding box center [511, 39] width 9 height 6
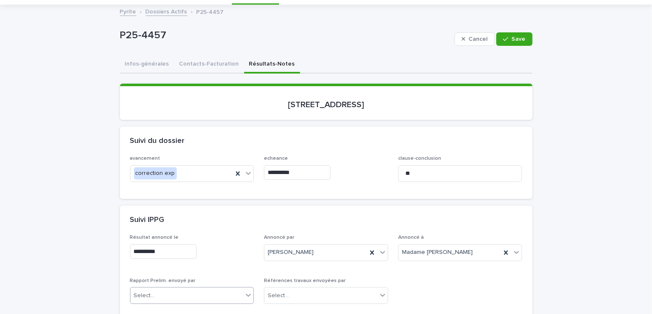
click at [164, 287] on div "Select..." at bounding box center [192, 295] width 124 height 17
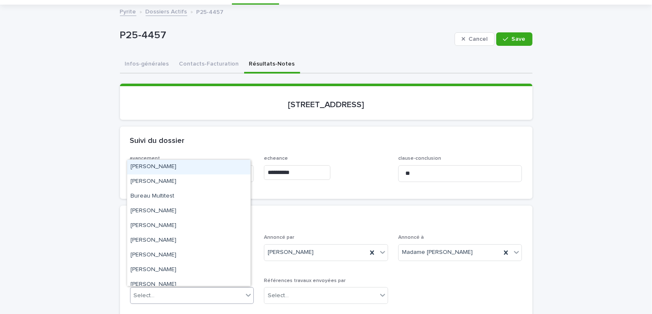
click at [173, 166] on div "Amilie Mainville" at bounding box center [188, 167] width 123 height 15
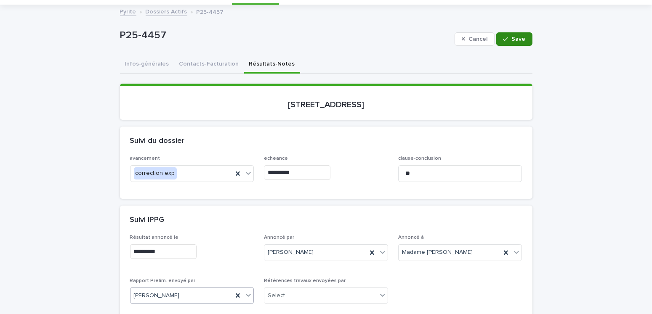
click at [515, 39] on span "Save" at bounding box center [519, 39] width 14 height 6
click at [193, 63] on button "Contacts-Facturation" at bounding box center [209, 65] width 70 height 18
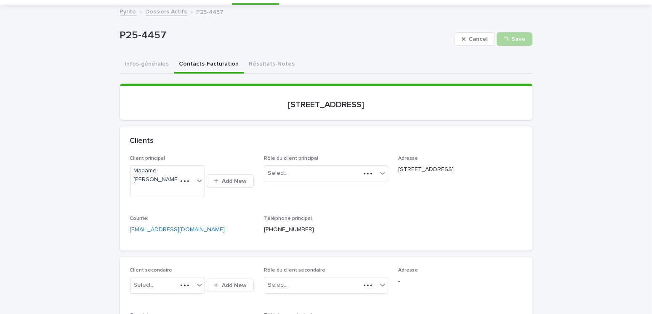
click at [207, 65] on button "Contacts-Facturation" at bounding box center [209, 65] width 70 height 18
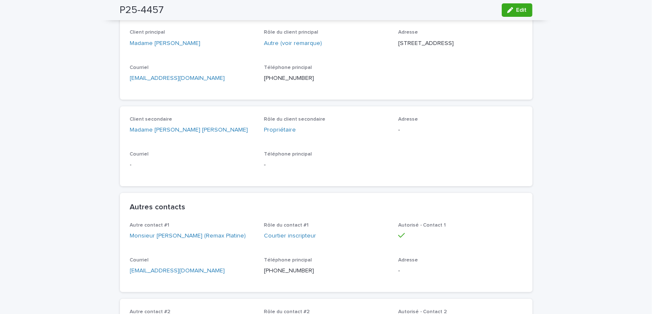
scroll to position [42, 0]
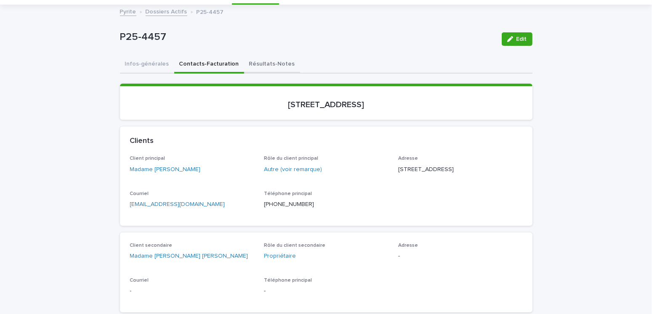
click at [250, 61] on button "Résultats-Notes" at bounding box center [272, 65] width 56 height 18
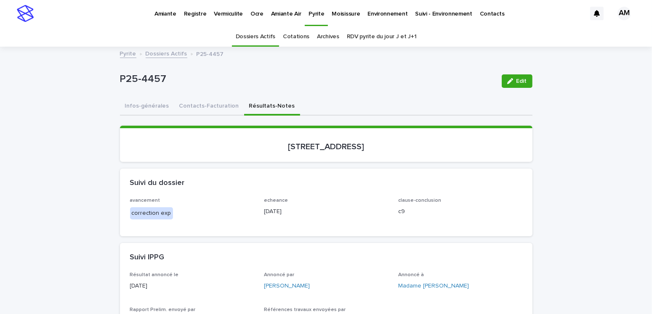
click at [309, 16] on p "Pyrite" at bounding box center [316, 9] width 16 height 18
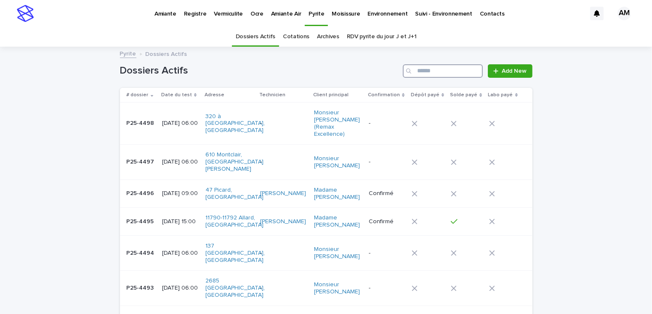
click at [428, 74] on input "Search" at bounding box center [443, 70] width 80 height 13
type input "*"
type input "*******"
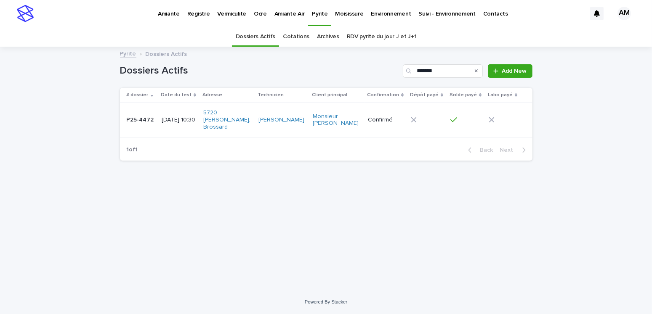
click at [179, 123] on div "[DATE] 10:30" at bounding box center [179, 120] width 35 height 14
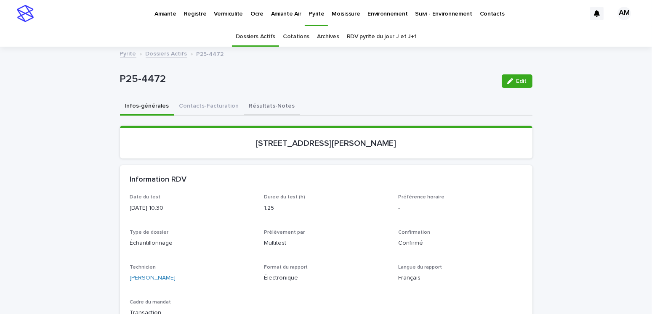
click at [256, 105] on button "Résultats-Notes" at bounding box center [272, 107] width 56 height 18
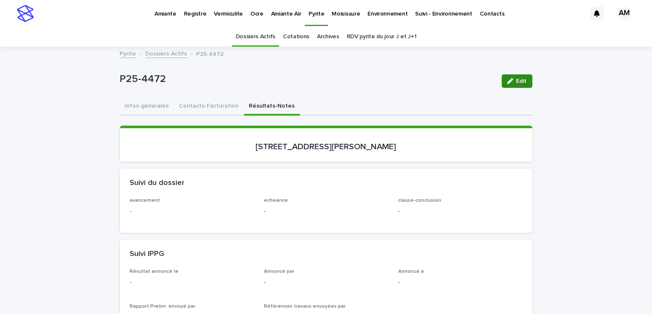
click at [517, 84] on button "Edit" at bounding box center [517, 80] width 31 height 13
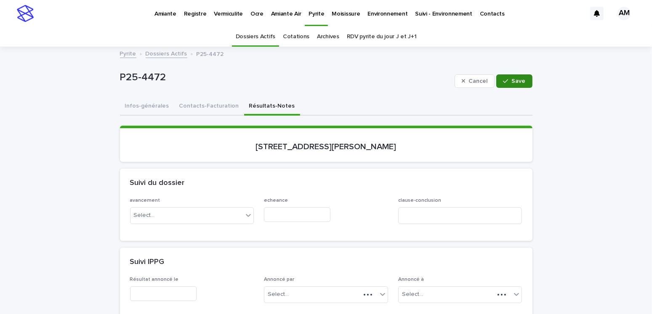
click at [512, 81] on span "Save" at bounding box center [519, 81] width 14 height 6
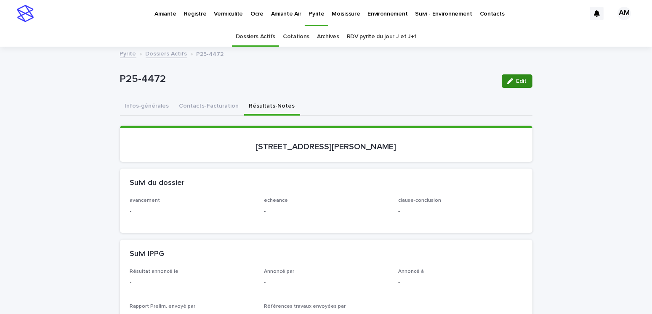
click at [519, 78] on span "Edit" at bounding box center [521, 81] width 11 height 6
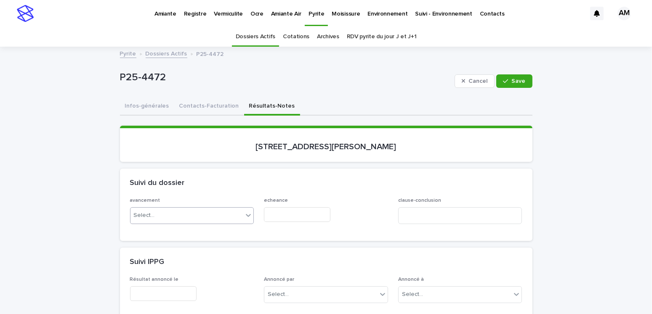
click at [167, 210] on div "Select..." at bounding box center [186, 216] width 113 height 14
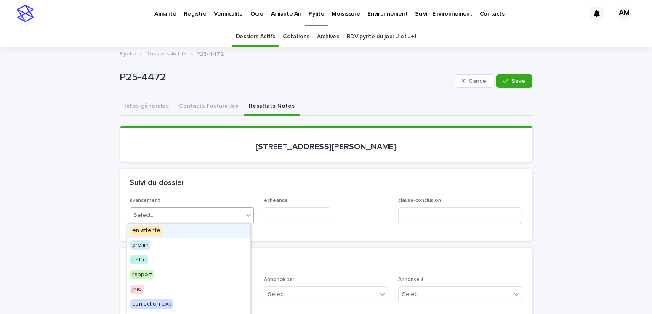
click at [143, 235] on span "en attente" at bounding box center [146, 230] width 32 height 9
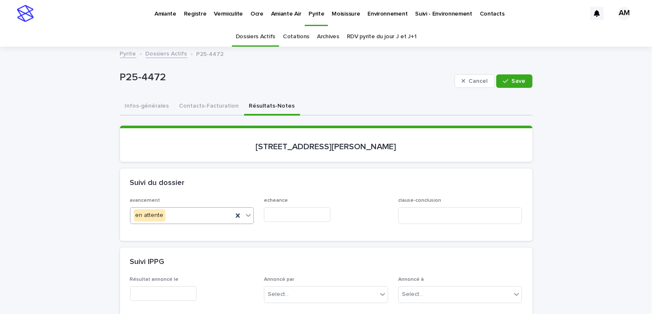
click at [294, 213] on input "text" at bounding box center [297, 214] width 66 height 15
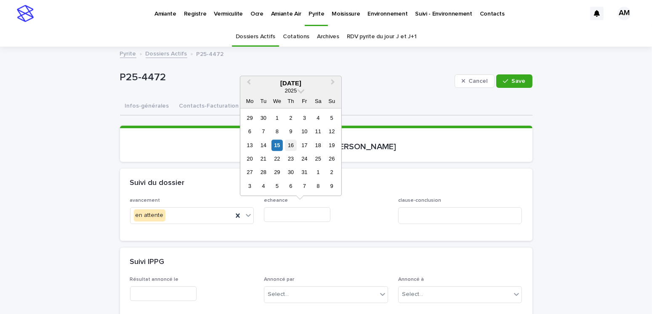
click at [294, 144] on div "16" at bounding box center [290, 145] width 11 height 11
type input "**********"
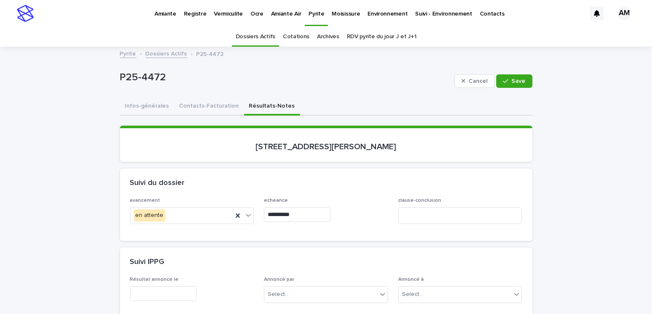
scroll to position [168, 0]
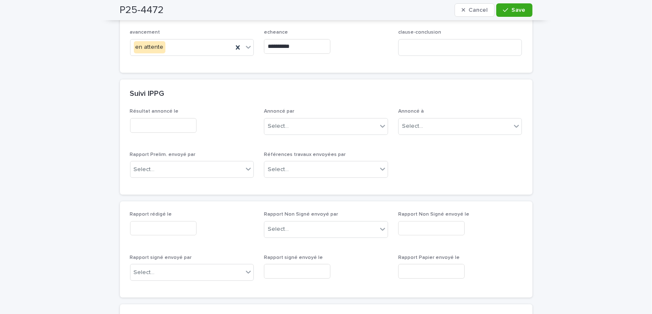
click at [158, 224] on input "text" at bounding box center [163, 228] width 66 height 15
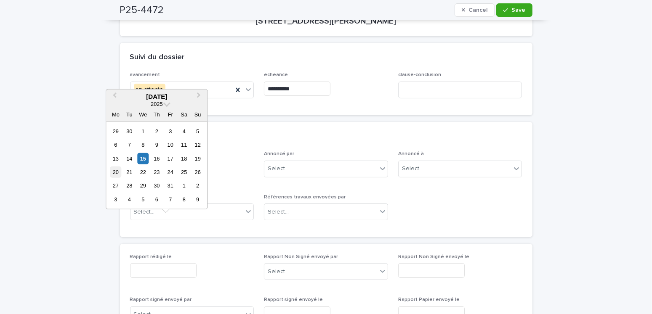
click at [114, 171] on div "20" at bounding box center [115, 172] width 11 height 11
type input "**********"
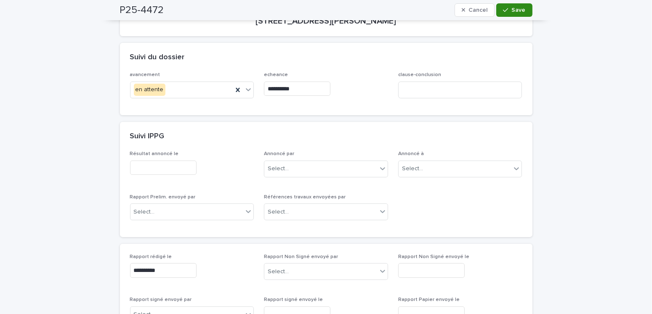
click at [518, 11] on span "Save" at bounding box center [519, 10] width 14 height 6
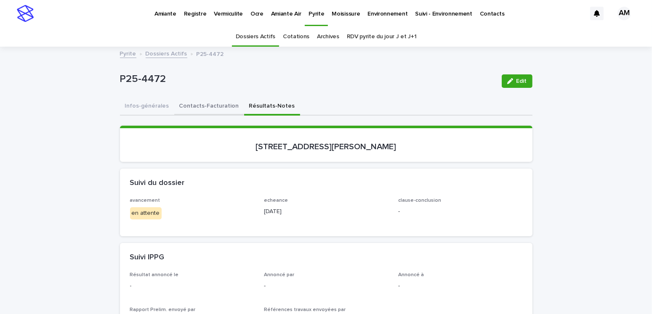
click at [205, 104] on button "Contacts-Facturation" at bounding box center [209, 107] width 70 height 18
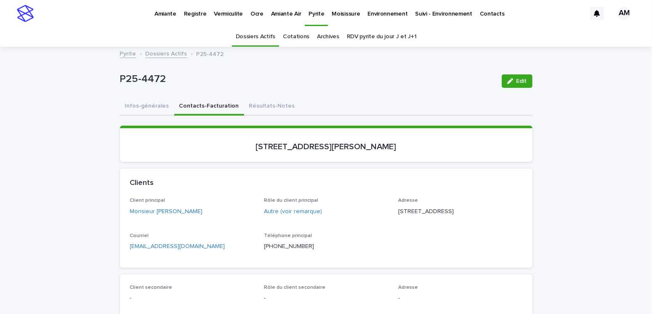
click at [161, 51] on link "Dossiers Actifs" at bounding box center [167, 53] width 42 height 10
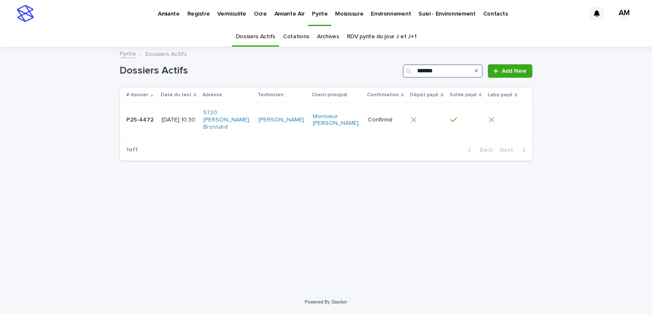
click at [443, 70] on input "*******" at bounding box center [443, 70] width 80 height 13
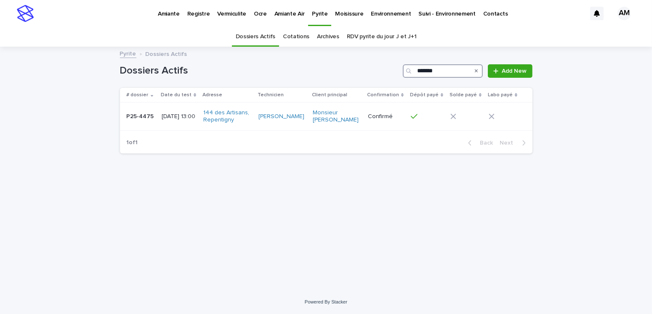
type input "*******"
click at [263, 33] on link "Dossiers Actifs" at bounding box center [256, 37] width 40 height 20
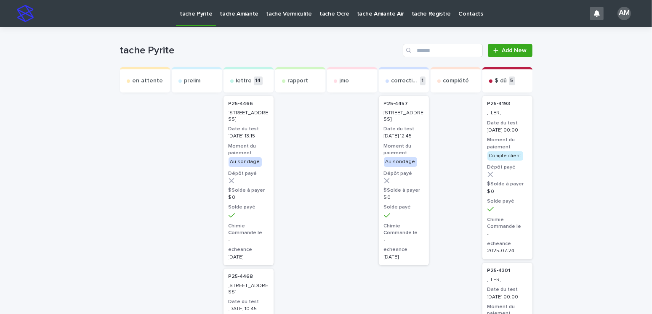
click at [247, 135] on div "P25-4466 239, rue Maupassant, Dollard-Des-Ormeaux Date du test 2025-10-14 13:15…" at bounding box center [248, 181] width 50 height 170
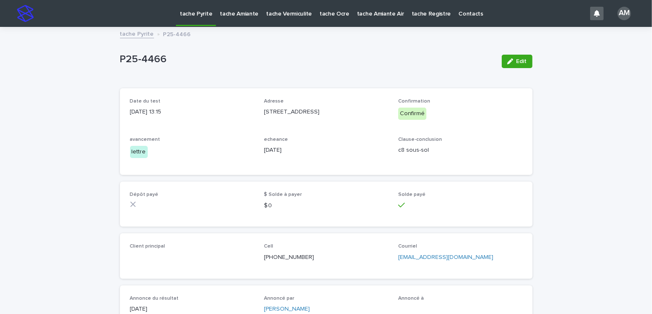
click at [519, 61] on span "Edit" at bounding box center [521, 61] width 11 height 6
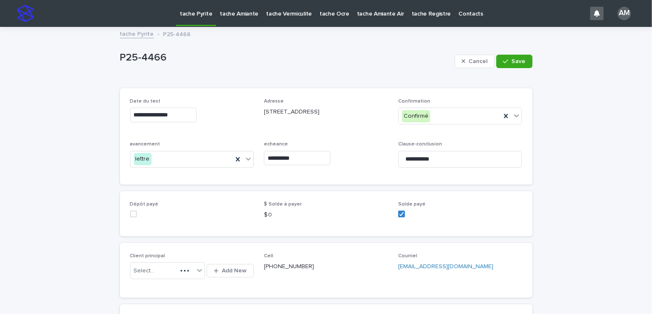
click at [282, 158] on input "**********" at bounding box center [297, 158] width 66 height 15
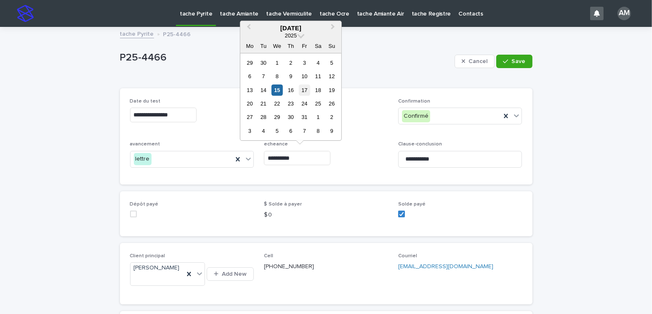
click at [305, 92] on div "17" at bounding box center [304, 89] width 11 height 11
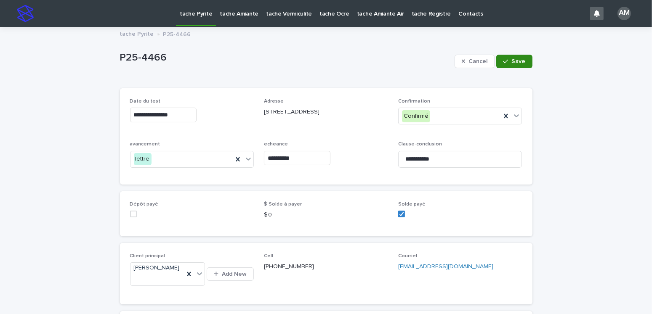
type input "**********"
click at [512, 59] on span "Save" at bounding box center [519, 61] width 14 height 6
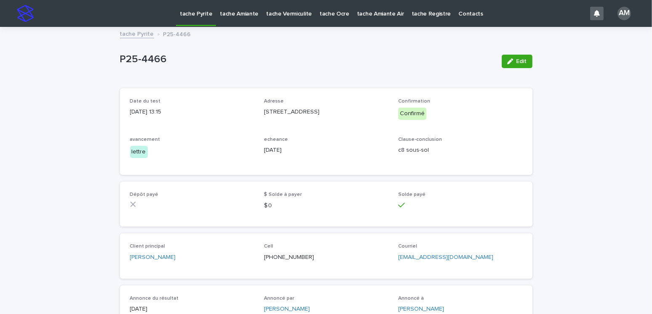
click at [137, 35] on link "tache Pyrite" at bounding box center [137, 34] width 34 height 10
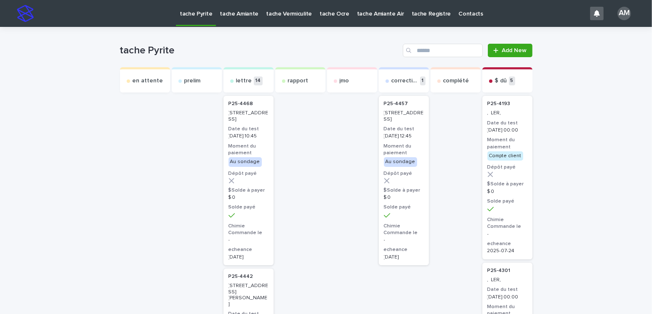
click at [238, 151] on h3 "Moment du paiement" at bounding box center [248, 149] width 40 height 13
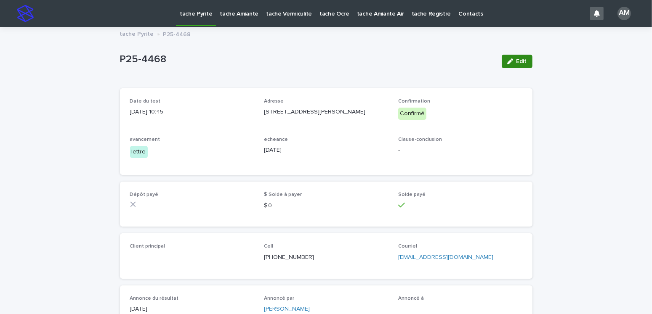
click at [520, 61] on span "Edit" at bounding box center [521, 61] width 11 height 6
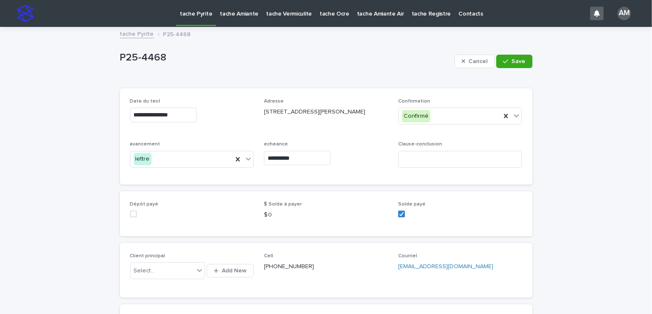
click at [301, 158] on input "**********" at bounding box center [297, 158] width 66 height 15
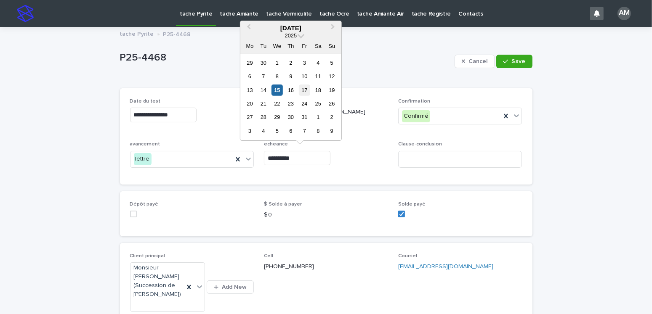
click at [304, 89] on div "17" at bounding box center [304, 89] width 11 height 11
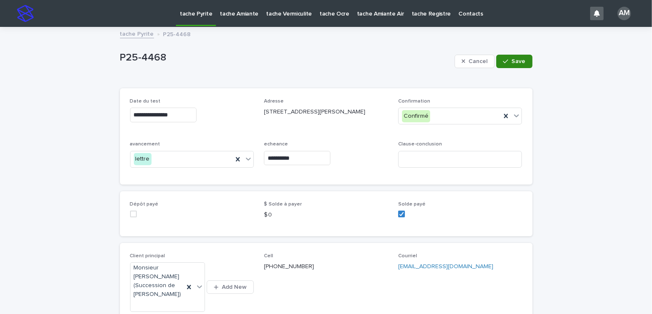
type input "**********"
click at [514, 54] on div "Cancel Save" at bounding box center [493, 62] width 78 height 34
click at [520, 60] on span "Save" at bounding box center [519, 61] width 14 height 6
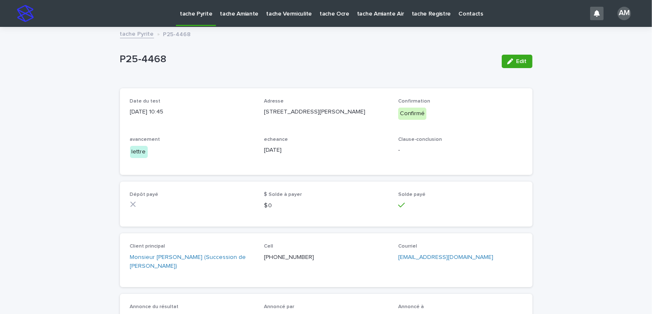
click at [138, 34] on link "tache Pyrite" at bounding box center [137, 34] width 34 height 10
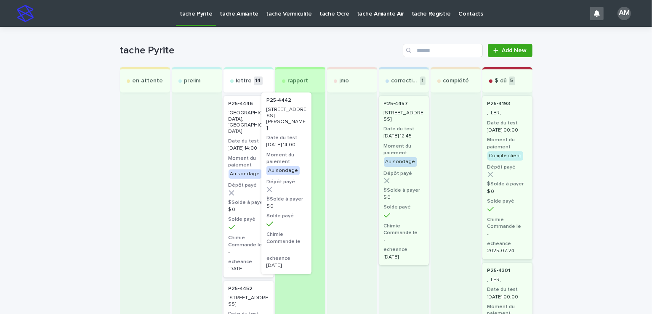
drag, startPoint x: 248, startPoint y: 162, endPoint x: 297, endPoint y: 160, distance: 48.9
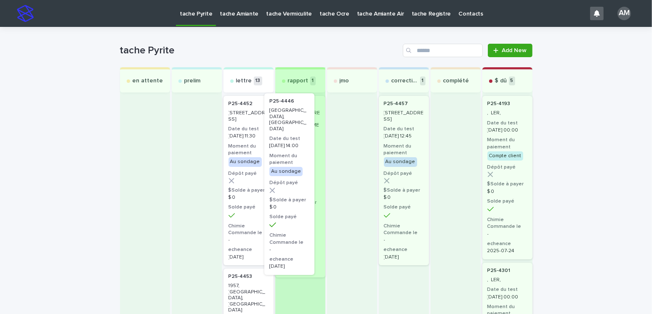
drag, startPoint x: 238, startPoint y: 158, endPoint x: 294, endPoint y: 156, distance: 55.6
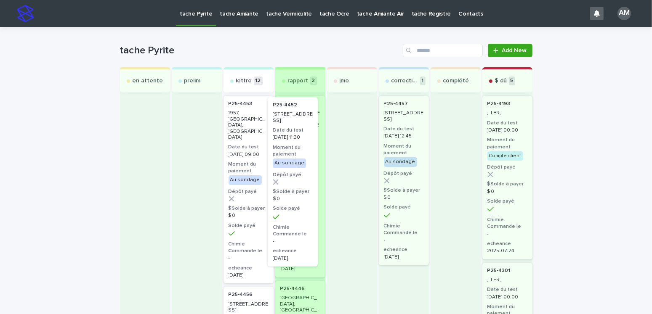
drag, startPoint x: 250, startPoint y: 148, endPoint x: 302, endPoint y: 149, distance: 51.4
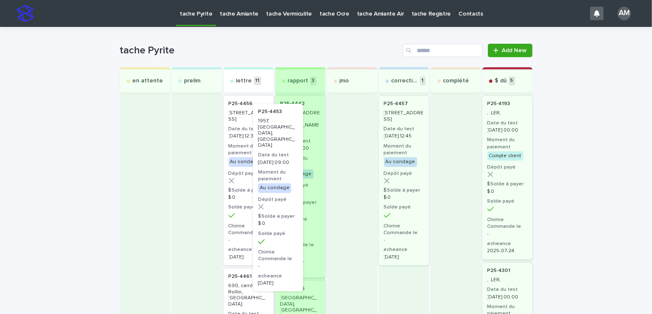
drag, startPoint x: 260, startPoint y: 146, endPoint x: 305, endPoint y: 154, distance: 45.6
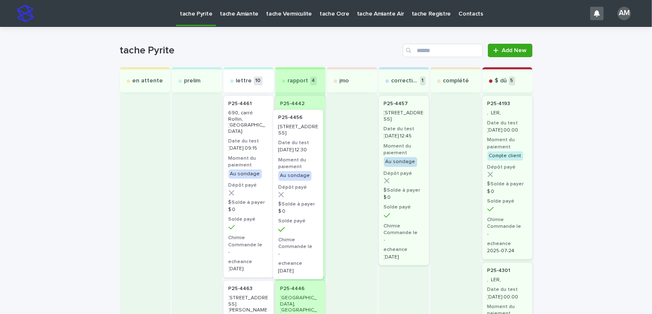
drag, startPoint x: 248, startPoint y: 147, endPoint x: 303, endPoint y: 161, distance: 57.2
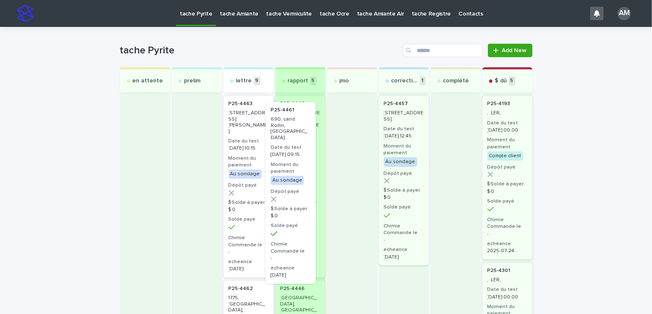
drag, startPoint x: 252, startPoint y: 153, endPoint x: 301, endPoint y: 160, distance: 49.3
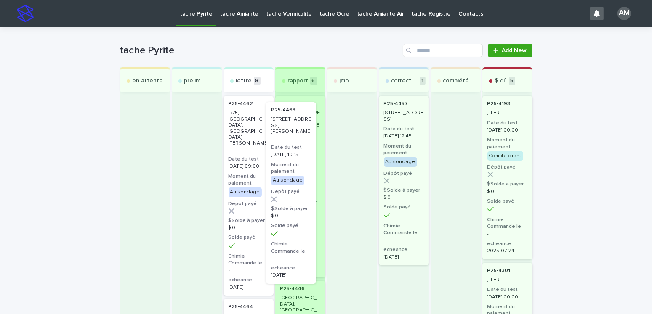
drag, startPoint x: 257, startPoint y: 159, endPoint x: 308, endPoint y: 165, distance: 51.7
